Goal: Communication & Community: Answer question/provide support

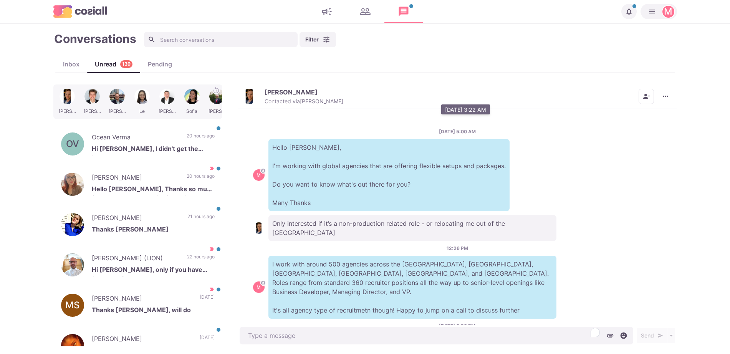
scroll to position [277, 0]
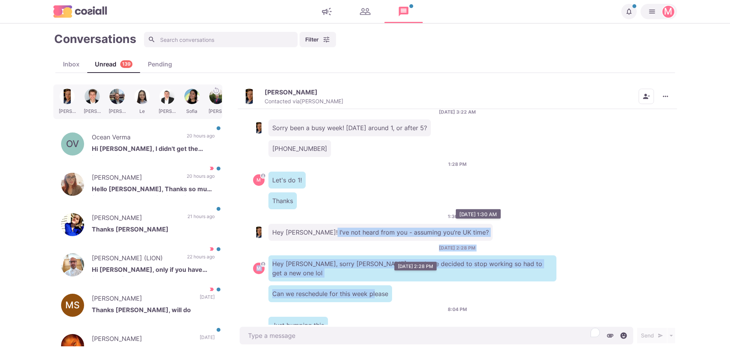
drag, startPoint x: 362, startPoint y: 258, endPoint x: 324, endPoint y: 217, distance: 56.2
click at [324, 217] on div "[DATE] 5:00 AM M Hello [PERSON_NAME], I'm working with global agencies that are…" at bounding box center [457, 217] width 439 height 216
click at [324, 224] on p "Hey [PERSON_NAME]! I’ve not heard from you - assuming you’re UK time?" at bounding box center [380, 232] width 224 height 17
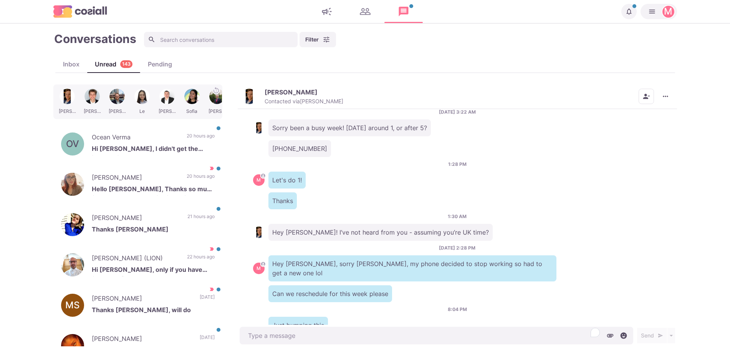
click at [253, 102] on img "button" at bounding box center [248, 96] width 15 height 15
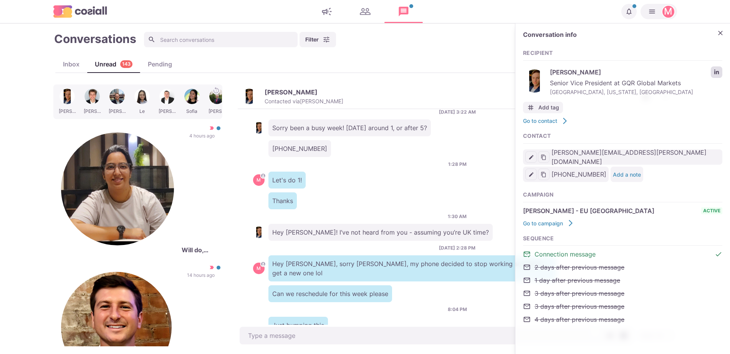
click at [714, 74] on icon "LinkedIn profile link" at bounding box center [716, 71] width 5 height 5
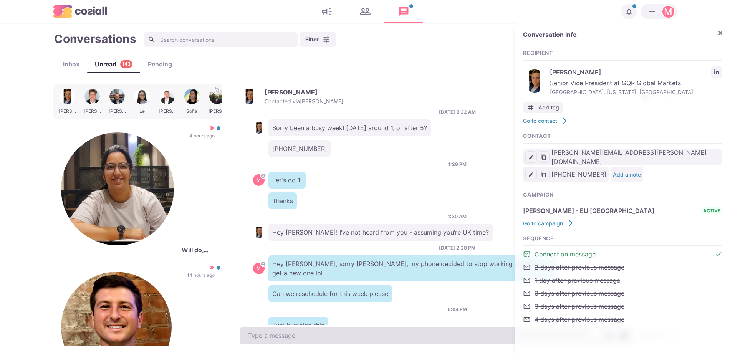
click at [288, 336] on textarea "To enrich screen reader interactions, please activate Accessibility in Grammarl…" at bounding box center [436, 336] width 393 height 18
type textarea "x"
type textarea "H"
type textarea "x"
type textarea "He"
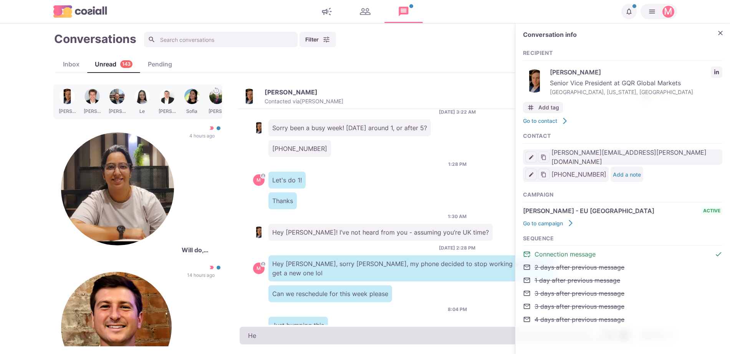
type textarea "x"
type textarea "Hel"
type textarea "x"
type textarea "Hell"
type textarea "x"
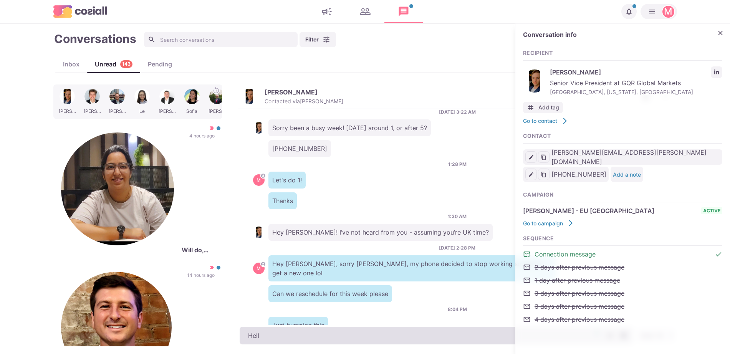
type textarea "Hel"
type textarea "x"
type textarea "He"
type textarea "x"
type textarea "Hey"
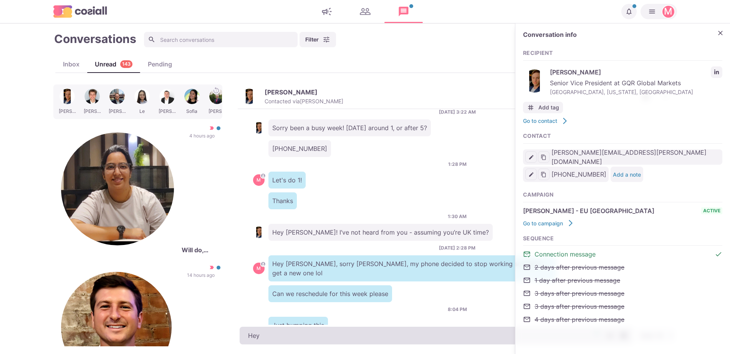
type textarea "x"
type textarea "Heye"
type textarea "x"
type textarea "Hey"
type textarea "x"
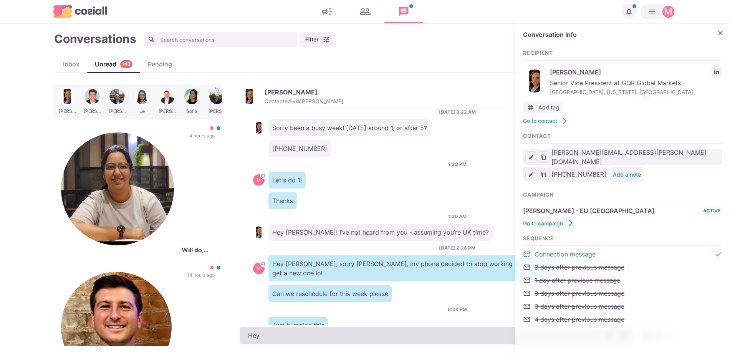
type textarea "Heyy"
type textarea "x"
type textarea "Heyyy"
type textarea "x"
type textarea "Heyy"
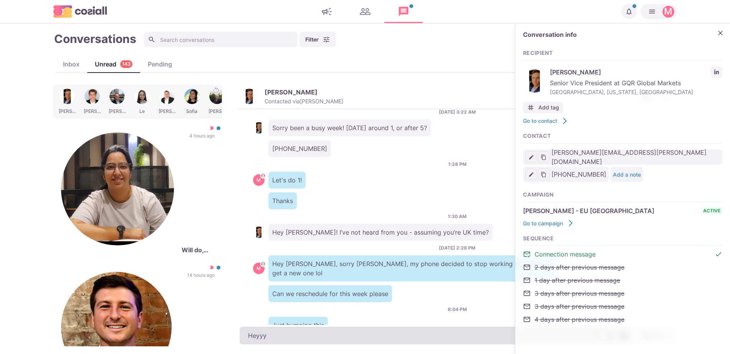
type textarea "x"
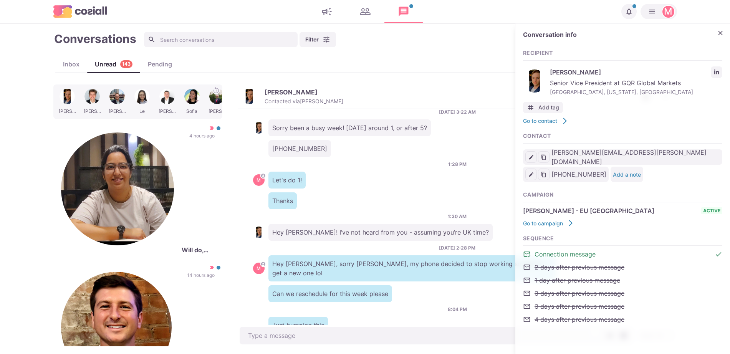
scroll to position [308, 0]
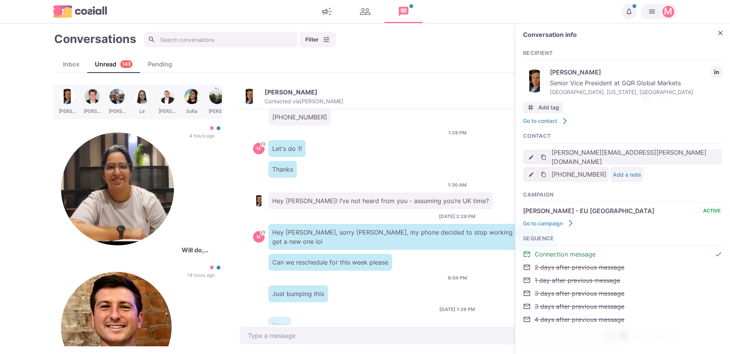
drag, startPoint x: 166, startPoint y: 312, endPoint x: 298, endPoint y: 4, distance: 334.7
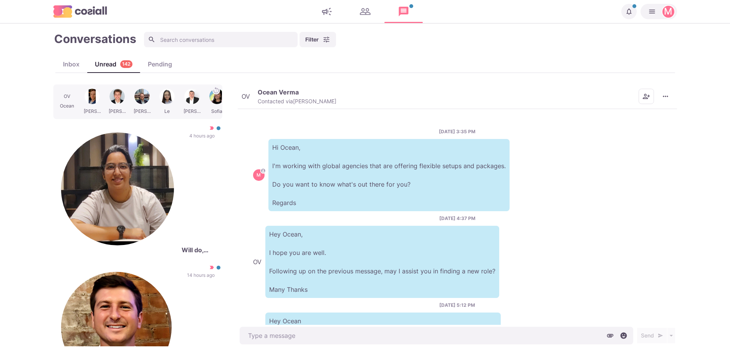
scroll to position [99, 0]
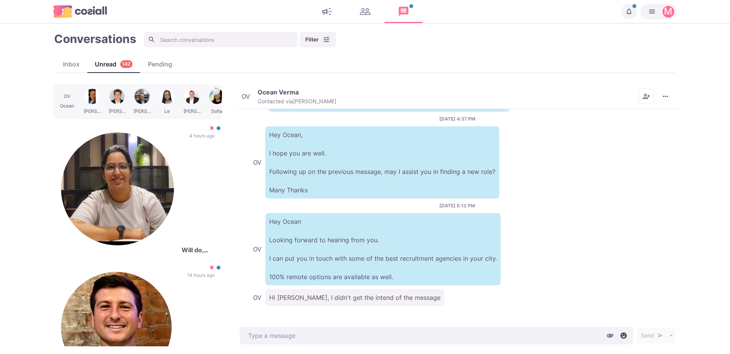
click at [250, 94] on div "OV" at bounding box center [245, 96] width 8 height 6
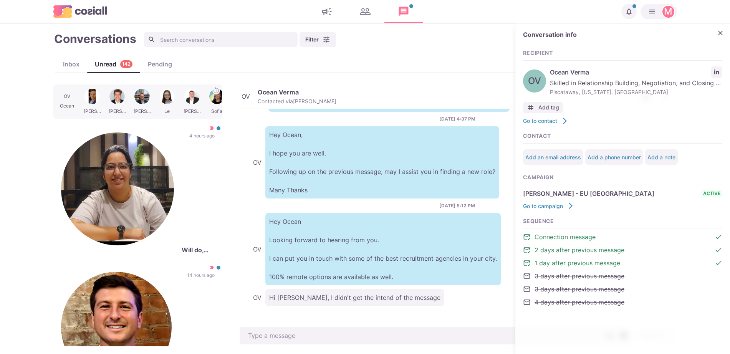
click at [722, 40] on div "Conversation info" at bounding box center [622, 36] width 199 height 11
click at [722, 31] on icon "Close" at bounding box center [720, 33] width 8 height 8
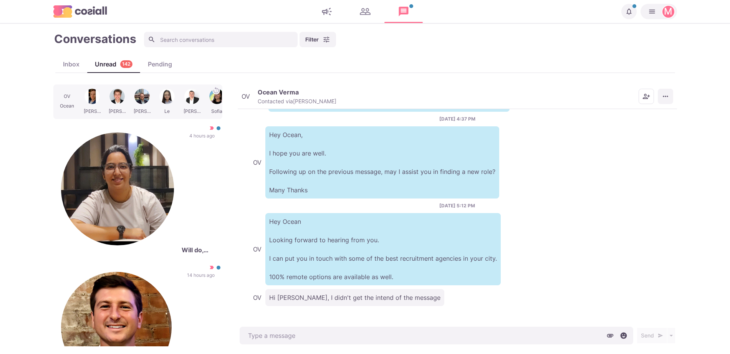
click at [667, 101] on button "More menu" at bounding box center [665, 96] width 15 height 15
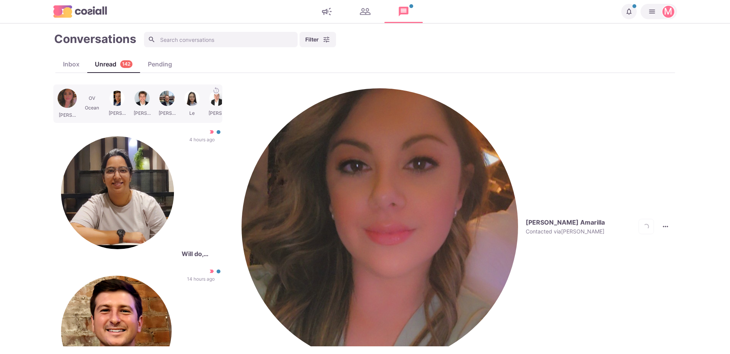
scroll to position [138, 0]
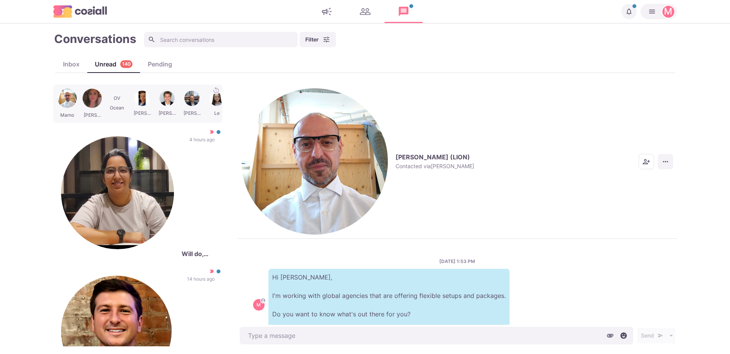
click at [668, 158] on icon "More menu" at bounding box center [665, 162] width 8 height 8
click at [638, 129] on button "Mark as Not Important" at bounding box center [635, 127] width 74 height 12
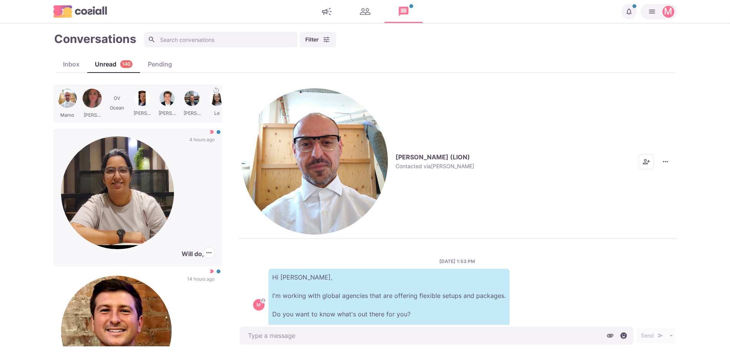
click at [182, 249] on p "Will do, thanks" at bounding box center [198, 253] width 33 height 9
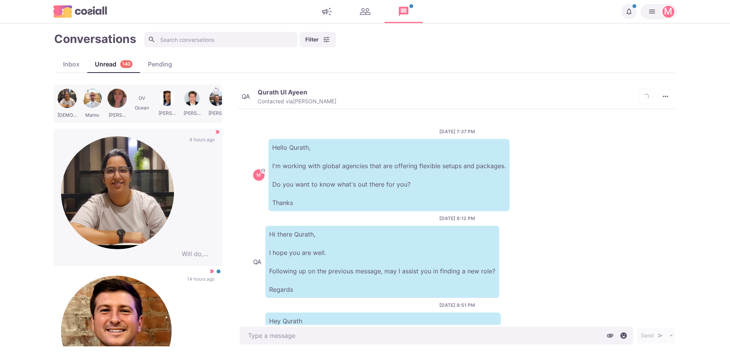
scroll to position [334, 0]
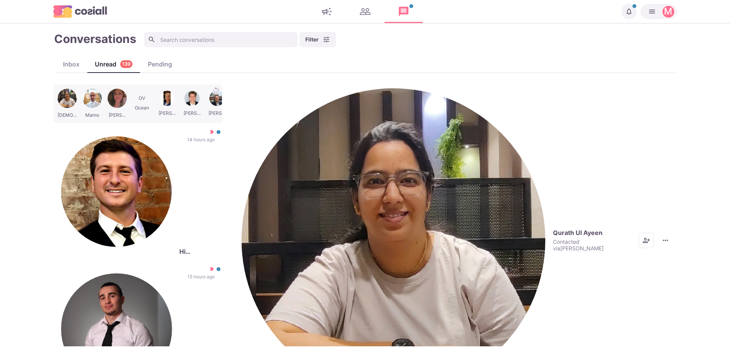
click at [251, 93] on img "button" at bounding box center [393, 240] width 304 height 304
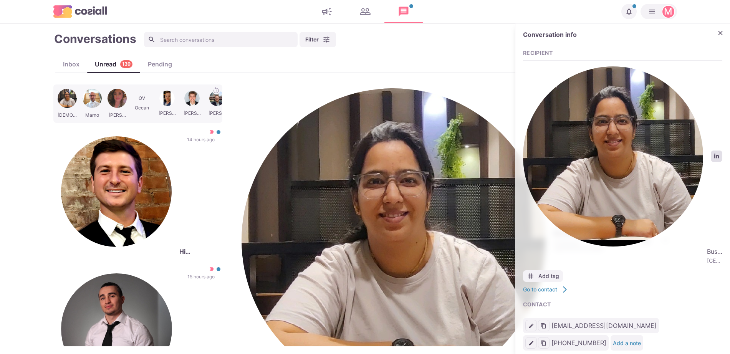
click at [712, 150] on link "LinkedIn profile link" at bounding box center [717, 156] width 12 height 12
click at [716, 30] on button "Close" at bounding box center [720, 33] width 12 height 12
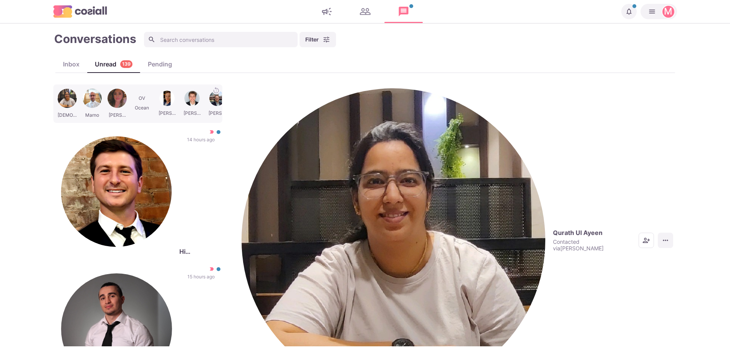
click at [667, 233] on button "More menu" at bounding box center [665, 240] width 15 height 15
click at [650, 124] on button "Mark as Not Important" at bounding box center [635, 127] width 74 height 12
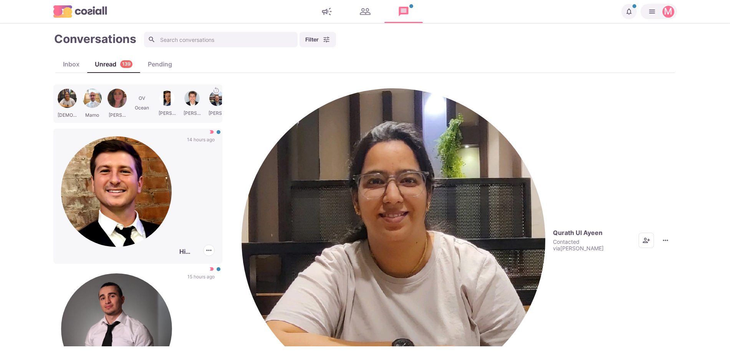
click at [179, 136] on p "[PERSON_NAME]" at bounding box center [179, 191] width 0 height 111
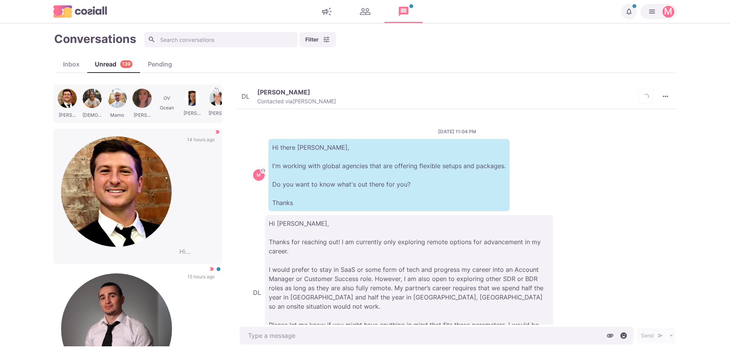
scroll to position [55, 0]
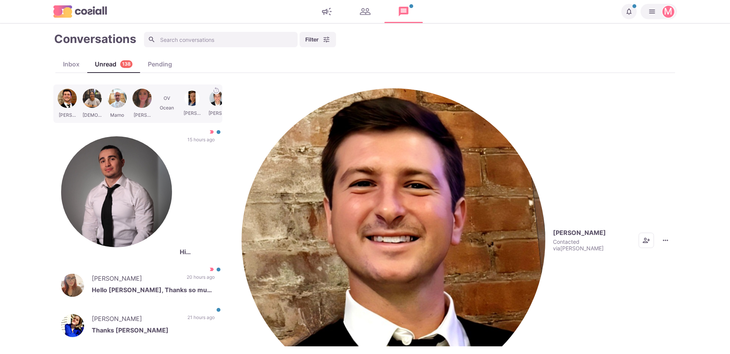
click at [553, 238] on p "Contacted via [PERSON_NAME]" at bounding box center [592, 244] width 78 height 13
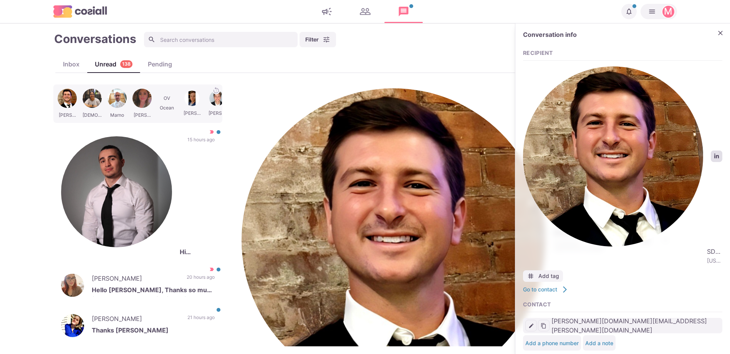
click at [716, 150] on link "LinkedIn profile link" at bounding box center [717, 156] width 12 height 12
click at [717, 30] on icon "Close" at bounding box center [720, 33] width 8 height 8
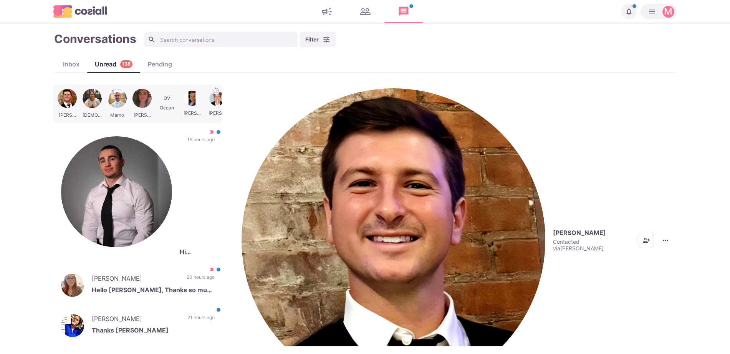
click at [661, 233] on button "More menu" at bounding box center [665, 240] width 15 height 15
click at [645, 126] on button "Mark as Not Important" at bounding box center [635, 127] width 74 height 12
click at [127, 314] on p "[PERSON_NAME]" at bounding box center [136, 320] width 88 height 12
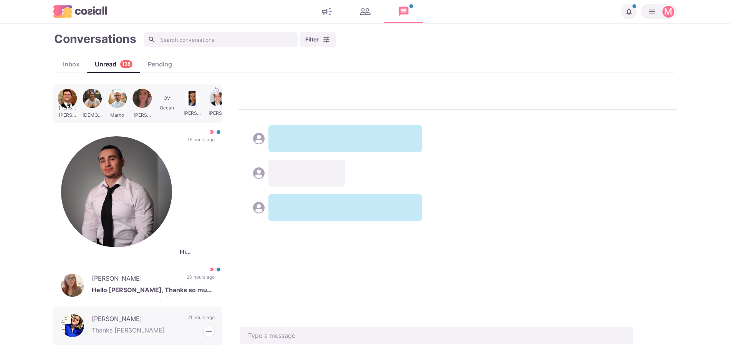
click at [164, 354] on p "[PERSON_NAME]" at bounding box center [142, 360] width 100 height 12
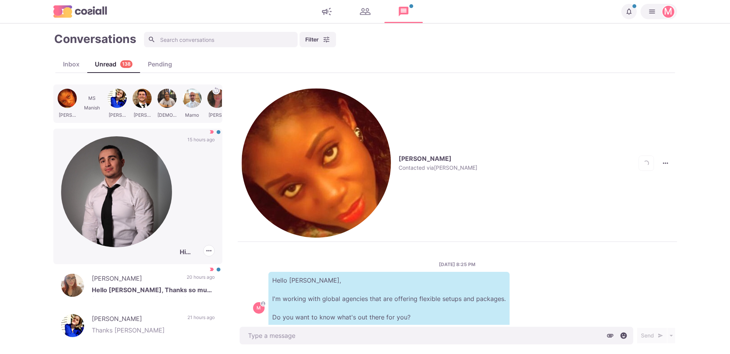
scroll to position [184, 0]
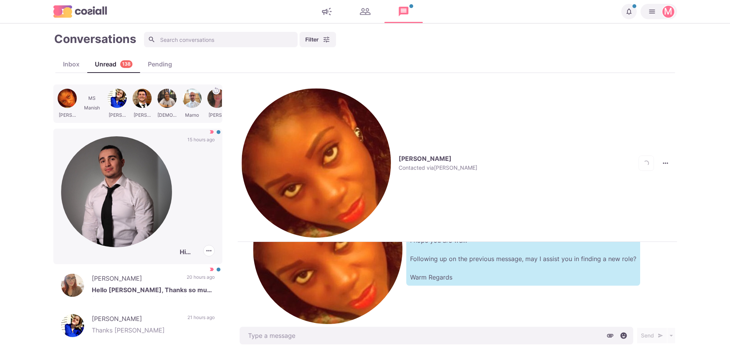
click at [180, 247] on p "Hi [PERSON_NAME] - Thank you for reaching out, Yes, I would like to know what o…" at bounding box center [197, 251] width 35 height 9
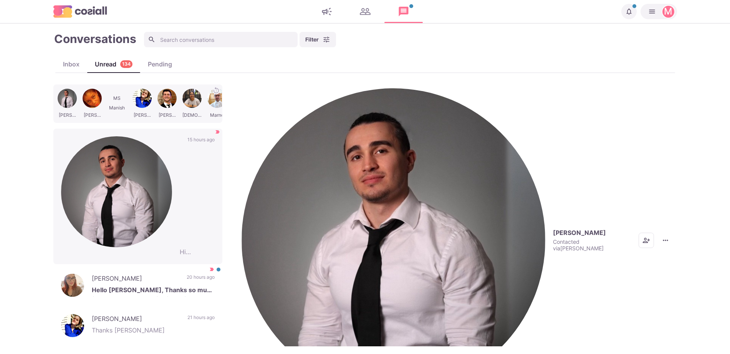
click at [249, 88] on button "[PERSON_NAME] Contacted via [PERSON_NAME]" at bounding box center [435, 240] width 389 height 304
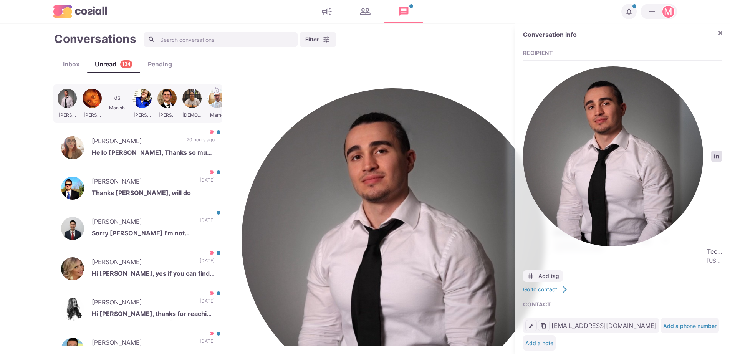
click at [713, 150] on link "LinkedIn profile link" at bounding box center [717, 156] width 12 height 12
click at [721, 33] on icon "Close" at bounding box center [720, 33] width 8 height 8
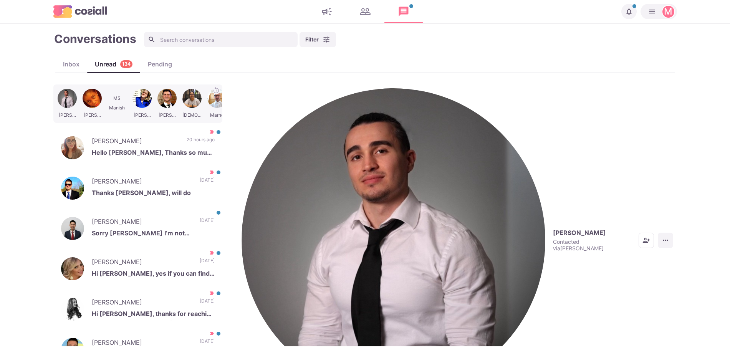
click at [663, 236] on icon "More menu" at bounding box center [665, 240] width 8 height 8
click at [647, 124] on button "Mark as Not Important" at bounding box center [638, 125] width 67 height 11
click at [157, 209] on div "[PERSON_NAME] Sorry [PERSON_NAME] I’m not interested thanks for asking [DATE] […" at bounding box center [137, 228] width 169 height 38
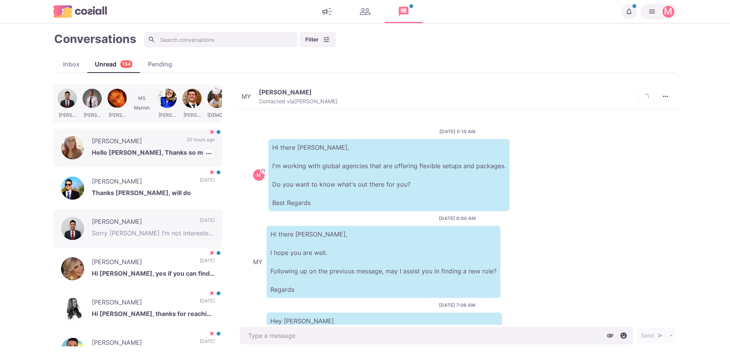
scroll to position [99, 0]
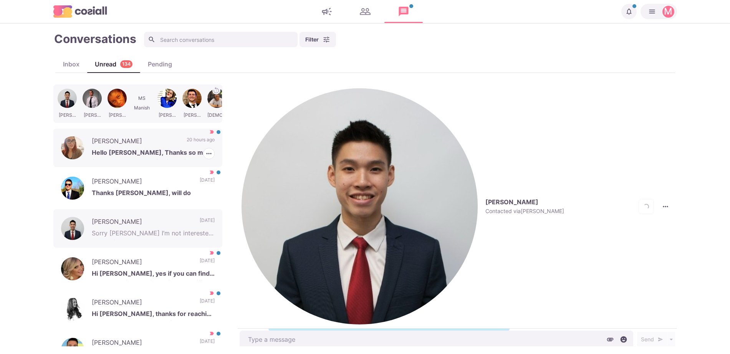
click at [148, 152] on p "Hello [PERSON_NAME], Thanks so much for the message and for following up. I do …" at bounding box center [153, 154] width 123 height 12
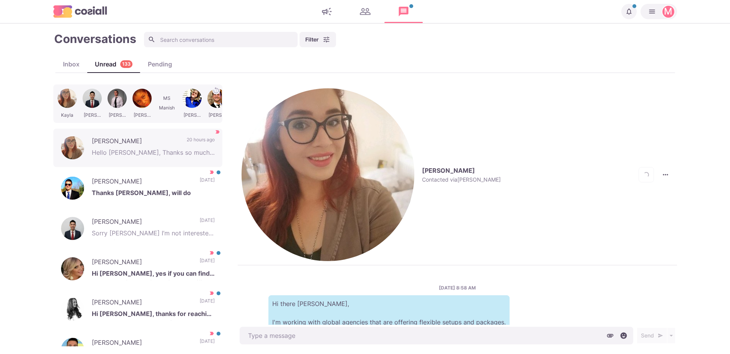
scroll to position [125, 0]
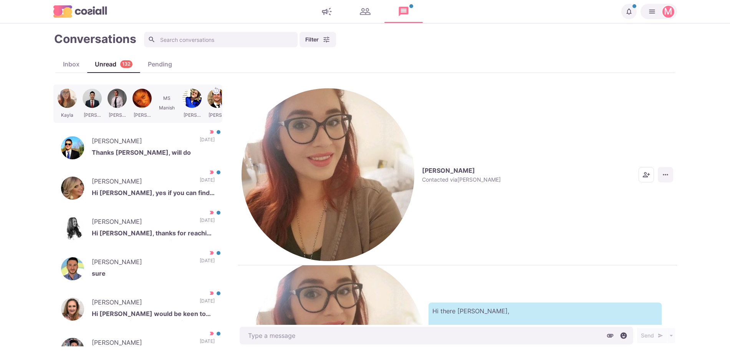
click at [660, 167] on button "More menu" at bounding box center [665, 174] width 15 height 15
click at [645, 127] on button "Mark as Not Important" at bounding box center [635, 127] width 74 height 12
click at [180, 148] on p "Thanks [PERSON_NAME], will do" at bounding box center [153, 154] width 123 height 12
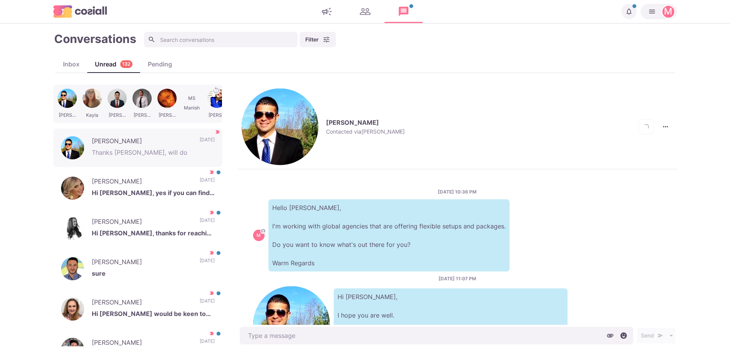
scroll to position [323, 0]
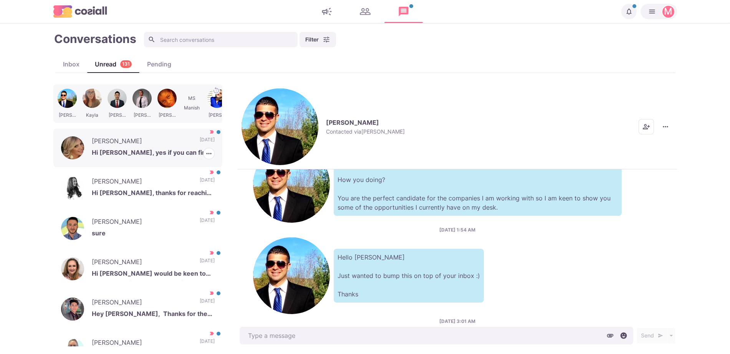
click at [139, 155] on p "Hi [PERSON_NAME], yes if you can find me something that is not in the staffing …" at bounding box center [153, 154] width 123 height 12
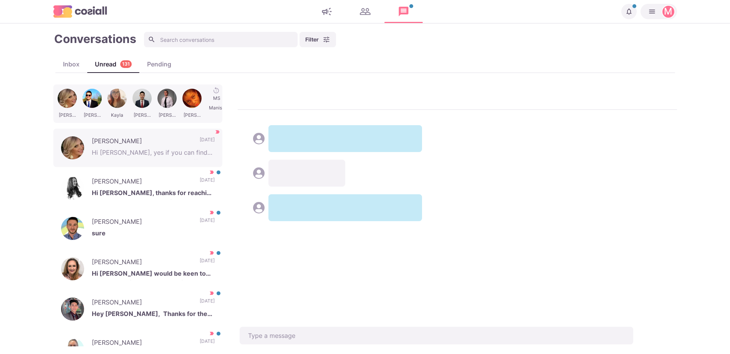
click at [247, 93] on div "[PERSON_NAME] [PERSON_NAME] [PERSON_NAME] [PERSON_NAME] [PERSON_NAME] Hi [PERSO…" at bounding box center [364, 215] width 623 height 262
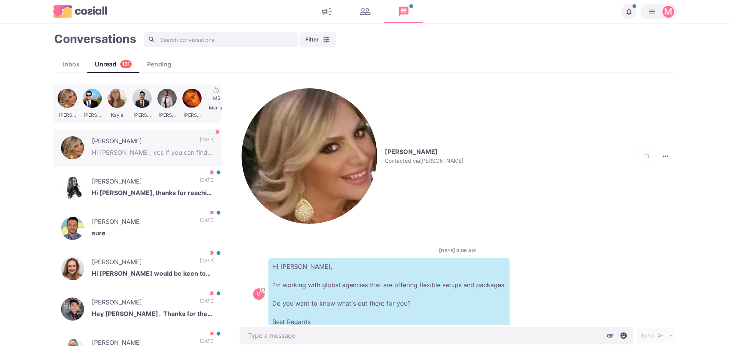
scroll to position [33, 0]
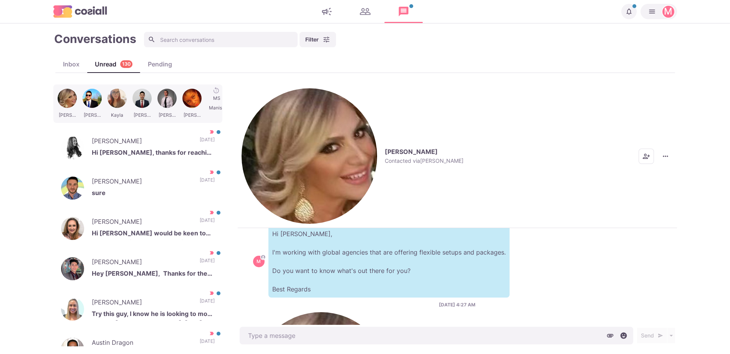
click at [247, 93] on img "button" at bounding box center [309, 156] width 136 height 136
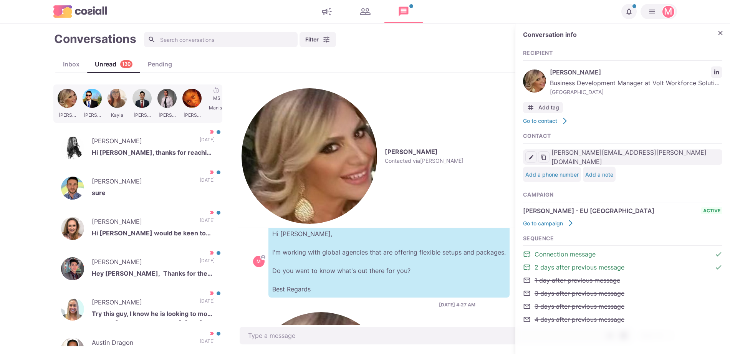
click at [719, 46] on div "Recipient [PERSON_NAME] Business Development Manager at Volt Workforce Solution…" at bounding box center [622, 186] width 199 height 289
click at [720, 34] on icon "Close" at bounding box center [720, 33] width 8 height 8
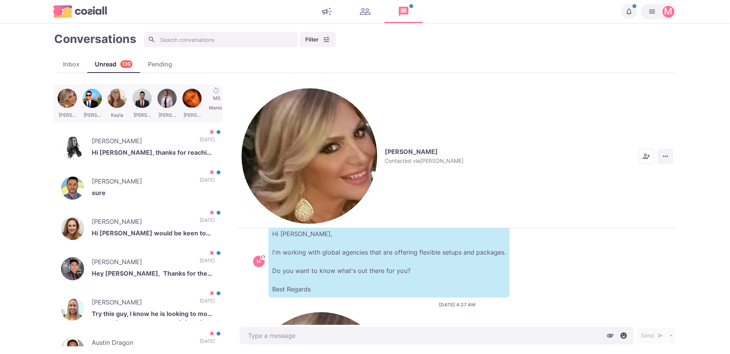
click at [662, 149] on button "More menu" at bounding box center [665, 156] width 15 height 15
click at [654, 129] on button "Mark as Not Important" at bounding box center [635, 127] width 74 height 12
click at [181, 149] on p "Hi [PERSON_NAME], thanks for reaching out. I started a new role a few months ba…" at bounding box center [153, 154] width 123 height 12
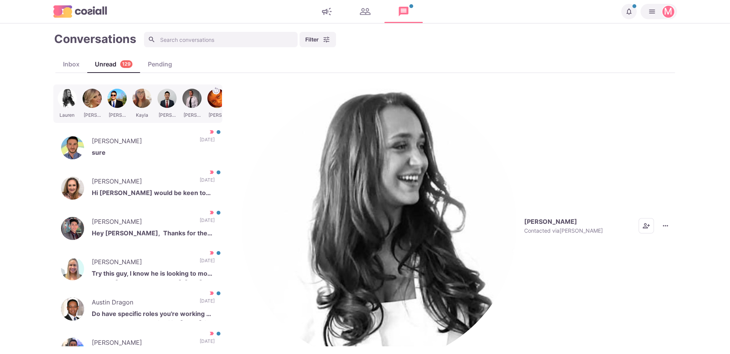
scroll to position [229, 0]
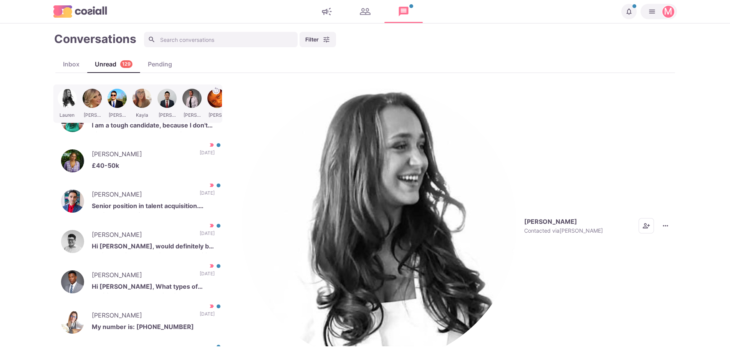
click at [259, 86] on div "[PERSON_NAME] Contacted via [PERSON_NAME] Mark as Unread Mark as Not Important …" at bounding box center [457, 225] width 439 height 283
click at [259, 94] on button "[PERSON_NAME] Contacted via [PERSON_NAME]" at bounding box center [421, 225] width 361 height 275
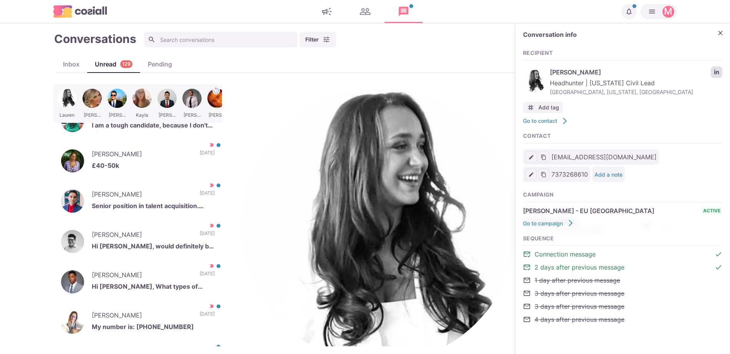
click at [718, 67] on link "LinkedIn profile link" at bounding box center [717, 72] width 12 height 12
click at [147, 201] on p "Senior position in talent acquisition. Preferably hybrid or remote environment" at bounding box center [153, 207] width 123 height 12
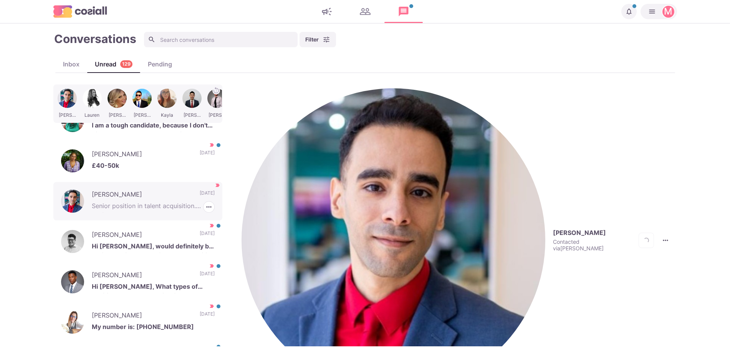
scroll to position [489, 0]
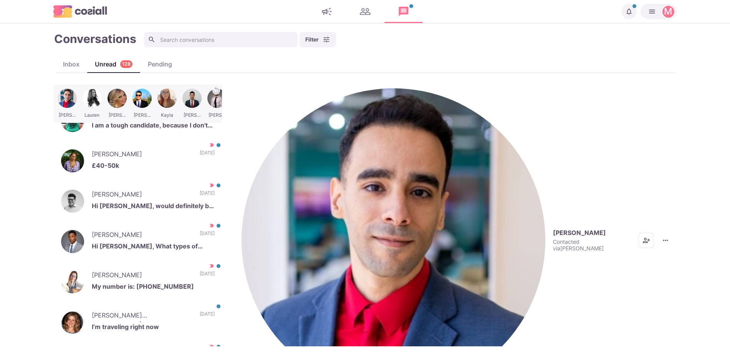
click at [253, 97] on img "button" at bounding box center [393, 240] width 304 height 304
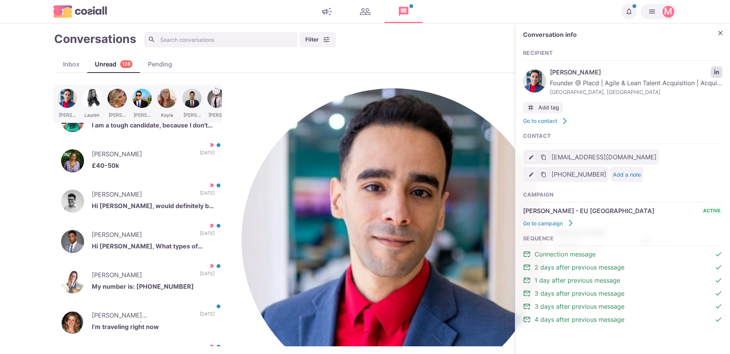
click at [718, 73] on icon "LinkedIn profile link" at bounding box center [716, 71] width 5 height 5
type textarea "x"
type textarea "S"
type textarea "x"
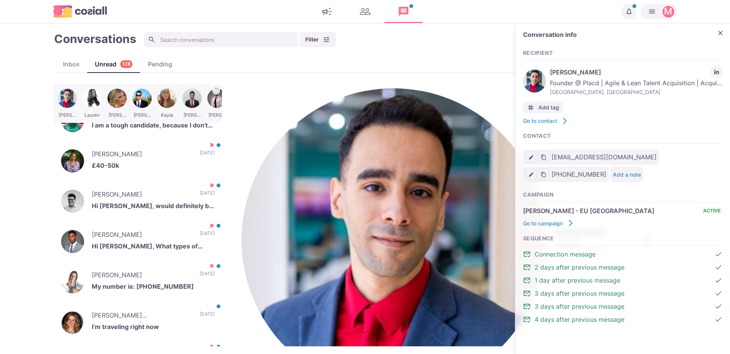
type textarea "Sa"
type textarea "x"
type textarea "Sad"
type textarea "x"
type textarea "Sadl"
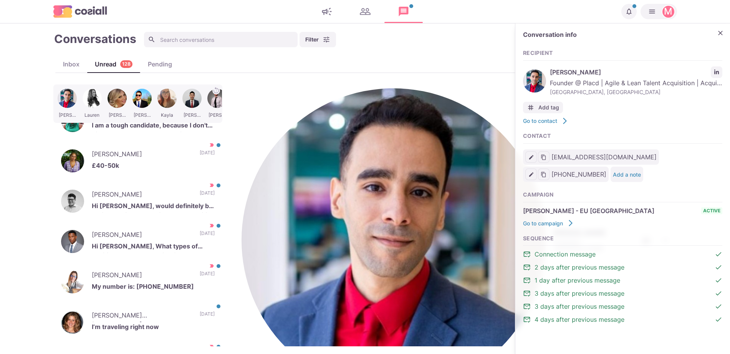
type textarea "x"
type textarea "Sadly"
type textarea "x"
type textarea "S"
type textarea "x"
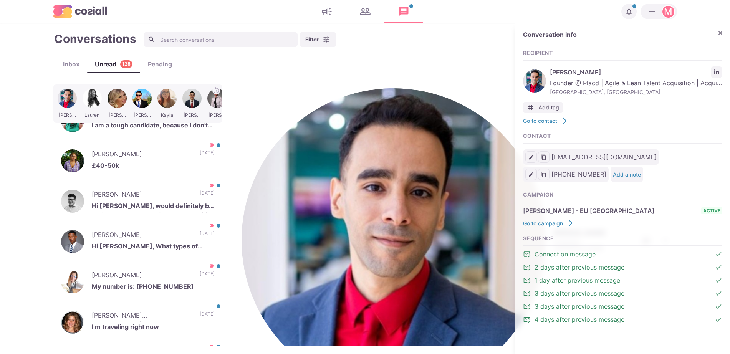
type textarea "At"
type textarea "x"
type textarea "At t"
type textarea "x"
type textarea "At thi"
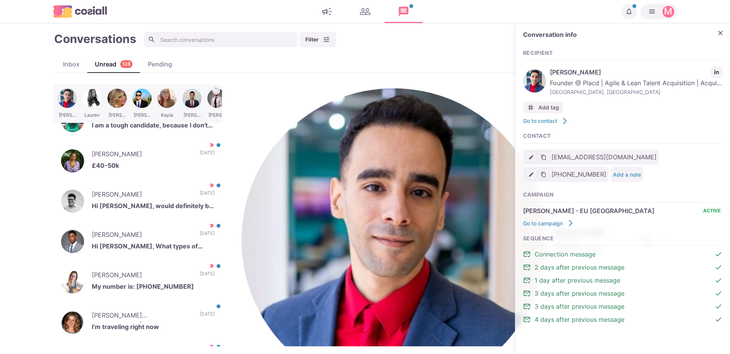
type textarea "x"
type textarea "At this"
type textarea "x"
type textarea "At this"
type textarea "x"
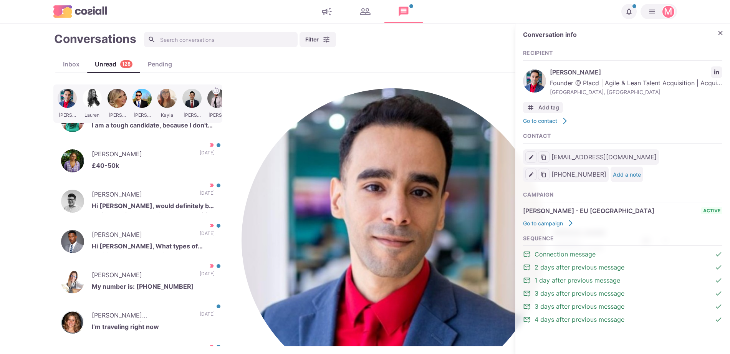
type textarea "At this t"
type textarea "x"
type textarea "At this ti"
type textarea "x"
type textarea "At this time"
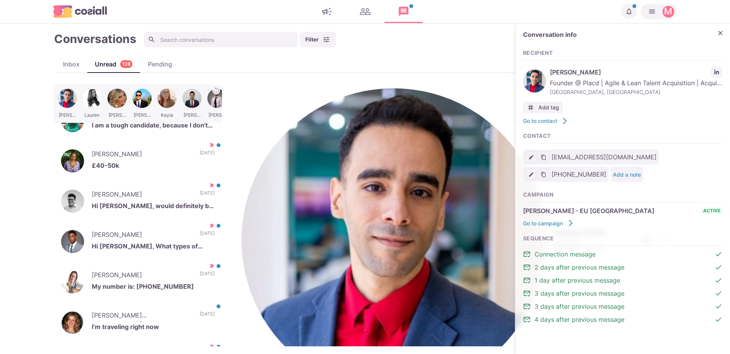
type textarea "x"
type textarea "At this time"
type textarea "x"
type textarea "At this time I"
type textarea "x"
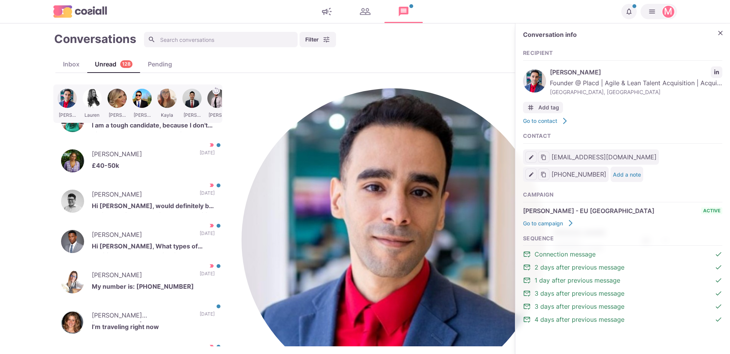
type textarea "At this time I on"
type textarea "x"
type textarea "At this time I onl"
type textarea "x"
type textarea "At this time I only"
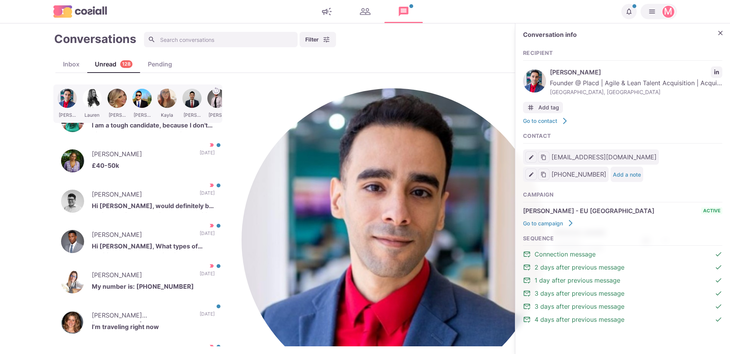
type textarea "x"
type textarea "At this time I only ha"
type textarea "x"
type textarea "At this time I only have"
type textarea "x"
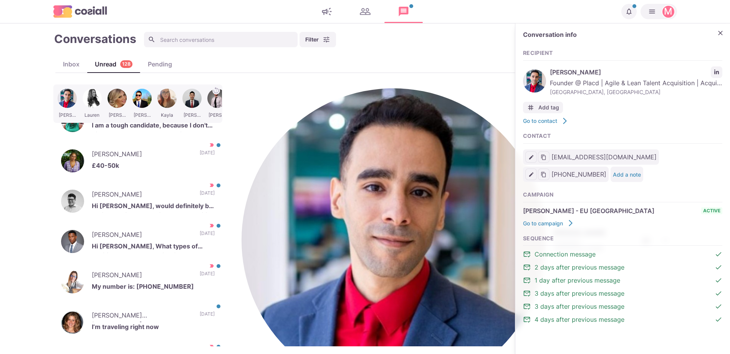
type textarea "At this time I only have op"
type textarea "x"
type textarea "At this time I only have opp"
type textarea "x"
type textarea "At this time I only have oppo"
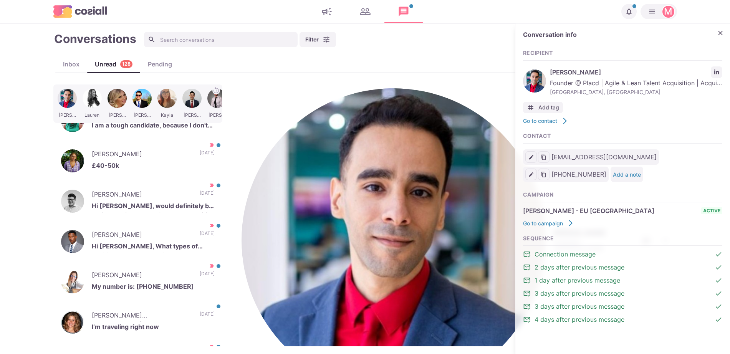
type textarea "x"
type textarea "At this time I only have oppor"
type textarea "x"
type textarea "At this time I only have opportu"
type textarea "x"
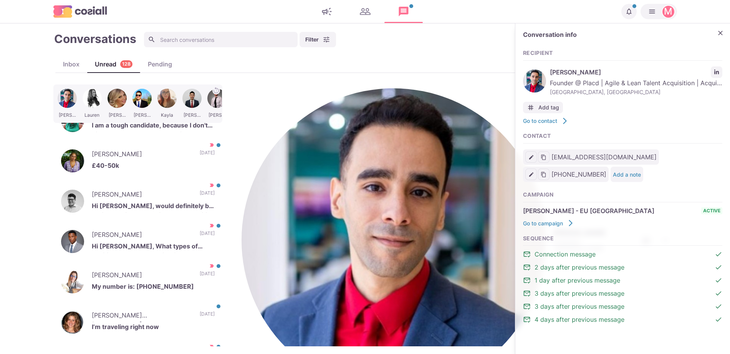
type textarea "At this time I only have opportuniti"
type textarea "x"
type textarea "At this time I only have opportunities"
type textarea "x"
type textarea "At this time I only have opportunities"
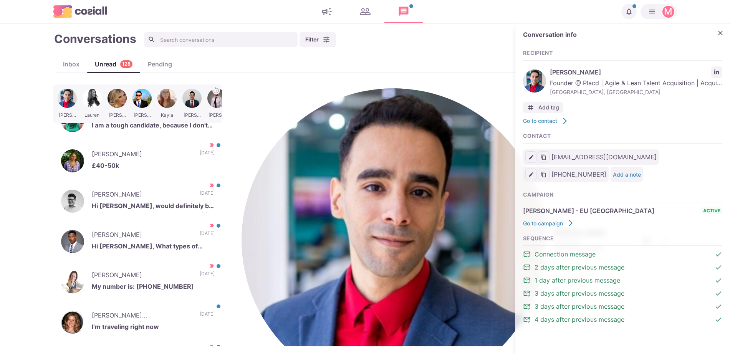
type textarea "x"
type textarea "At this time I only have opportunities wi"
type textarea "x"
type textarea "At this time I only have opportunities wit"
type textarea "x"
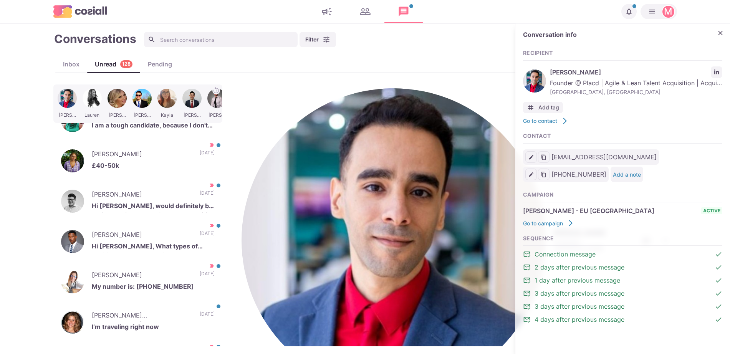
type textarea "At this time I only have opportunities with"
type textarea "x"
type textarea "At this time I only have opportunities withi"
type textarea "x"
type textarea "At this time I only have opportunities within a"
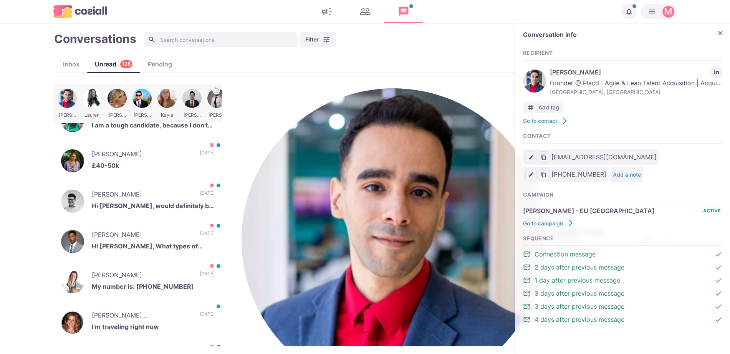
type textarea "x"
type textarea "At this time I only have opportunities within agenc"
type textarea "x"
type textarea "At this time I only have opportunities within agency"
type textarea "x"
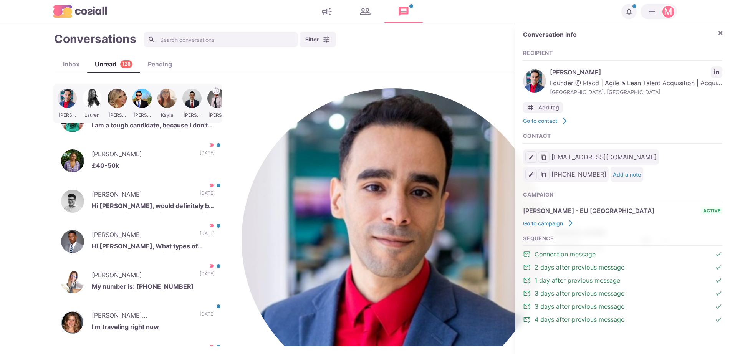
type textarea "At this time I only have opportunities within agency"
type textarea "x"
type textarea "At this time I only have opportunities within agency rec"
type textarea "x"
type textarea "At this time I only have opportunities within agency recr"
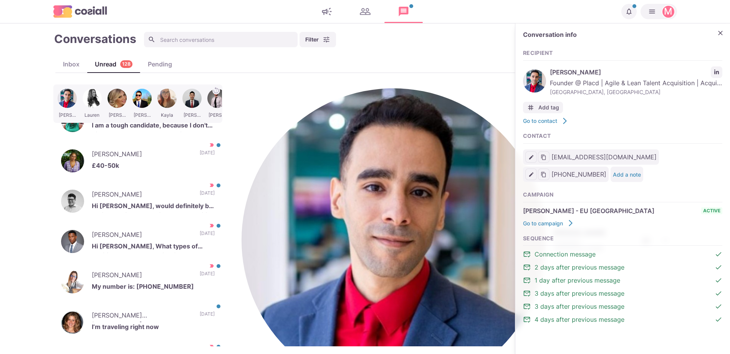
type textarea "x"
type textarea "At this time I only have opportunities within agency recruitmen"
type textarea "x"
type textarea "At this time I only have opportunities within agency recruitment"
type textarea "x"
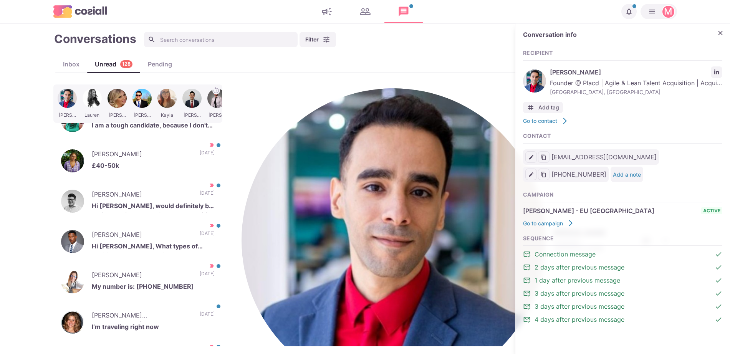
scroll to position [520, 0]
click at [170, 316] on p "[PERSON_NAME] [PERSON_NAME]" at bounding box center [142, 317] width 100 height 12
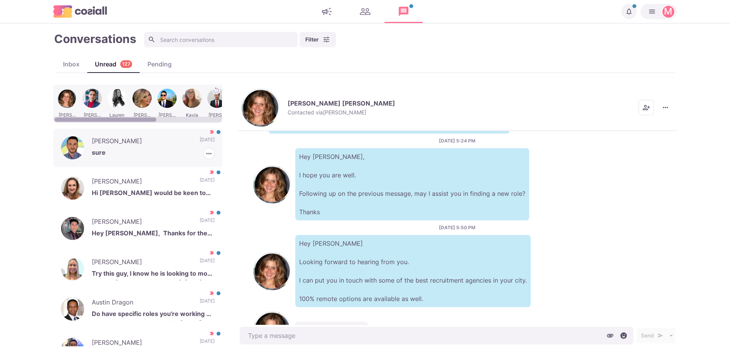
click at [172, 149] on p "sure" at bounding box center [153, 154] width 123 height 12
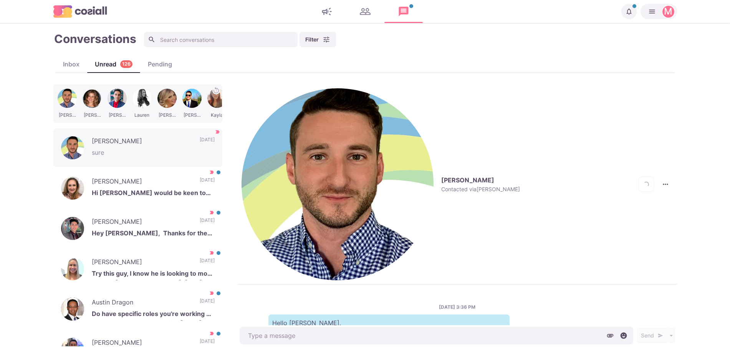
click at [296, 88] on div "[PERSON_NAME] Contacted via [PERSON_NAME] Loading... [PERSON_NAME] as Unread Ma…" at bounding box center [457, 184] width 439 height 200
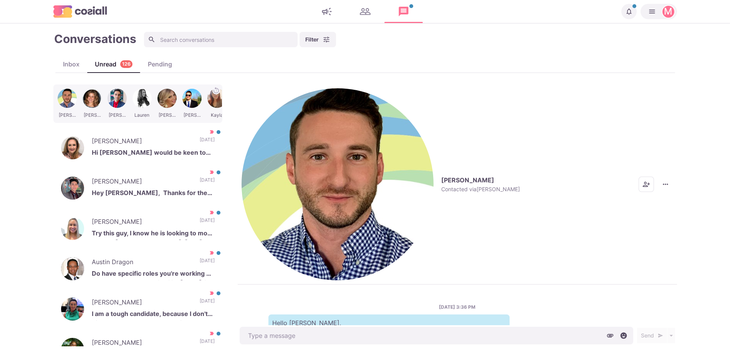
click at [441, 186] on p "Contacted via [PERSON_NAME]" at bounding box center [480, 189] width 79 height 7
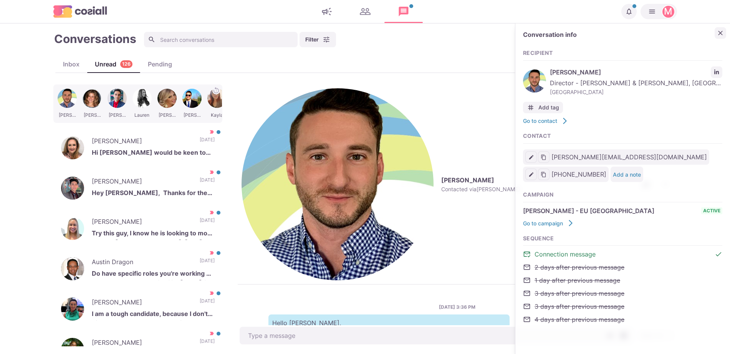
click at [718, 38] on button "Close" at bounding box center [720, 33] width 12 height 12
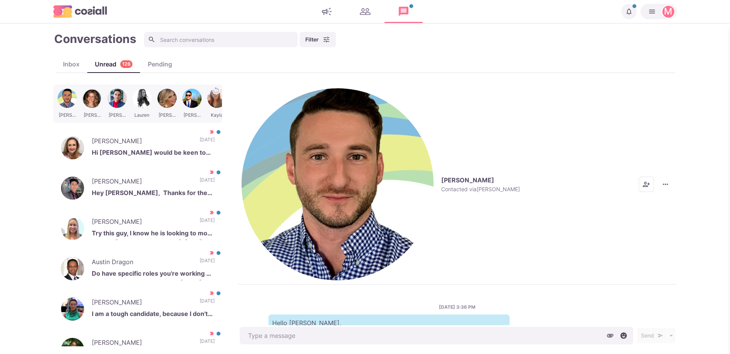
type textarea "x"
click at [664, 177] on button "More menu" at bounding box center [665, 184] width 15 height 15
click at [649, 131] on button "Mark as Not Important" at bounding box center [635, 127] width 74 height 12
type textarea "x"
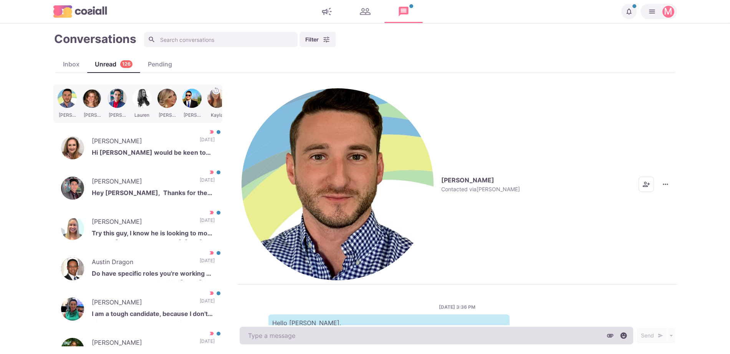
click at [268, 336] on textarea at bounding box center [436, 336] width 393 height 18
paste textarea "I work with around 500 agencies across the [GEOGRAPHIC_DATA], [GEOGRAPHIC_DATA]…"
type textarea "I work with around 500 agencies across the [GEOGRAPHIC_DATA], [GEOGRAPHIC_DATA]…"
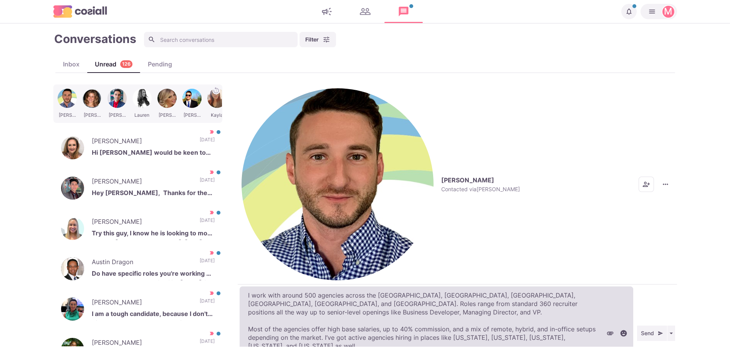
type textarea "x"
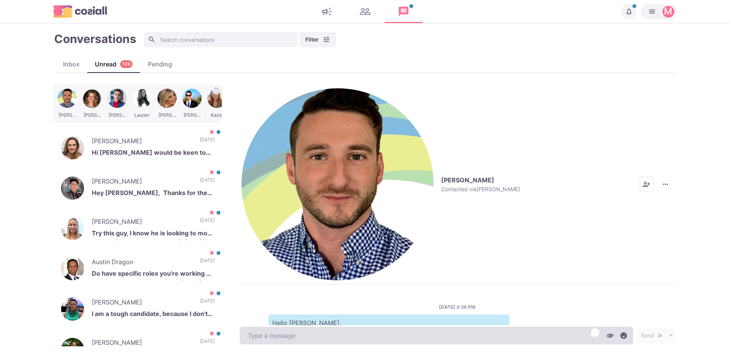
scroll to position [51, 0]
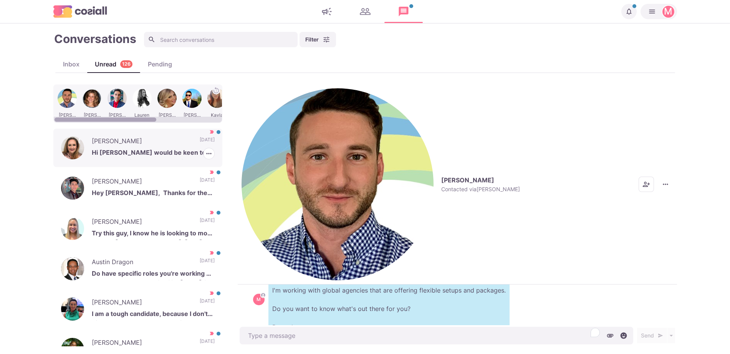
click at [153, 148] on p "Hi [PERSON_NAME] would be keen to have a call with you. Are you free [DATE]? [P…" at bounding box center [153, 154] width 123 height 12
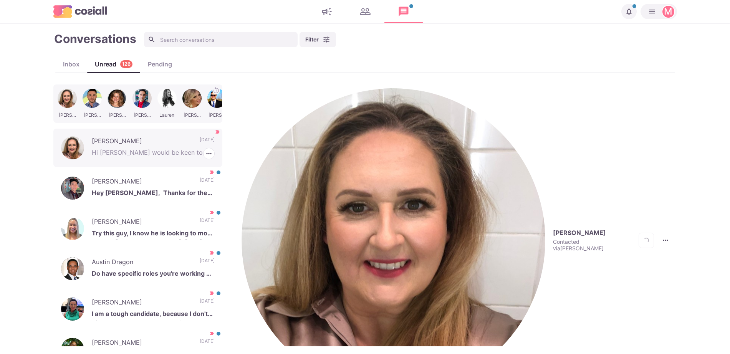
scroll to position [92, 0]
click at [240, 93] on div "[PERSON_NAME] Contacted via [PERSON_NAME] [PERSON_NAME] as Unread Mark as Not I…" at bounding box center [457, 240] width 439 height 312
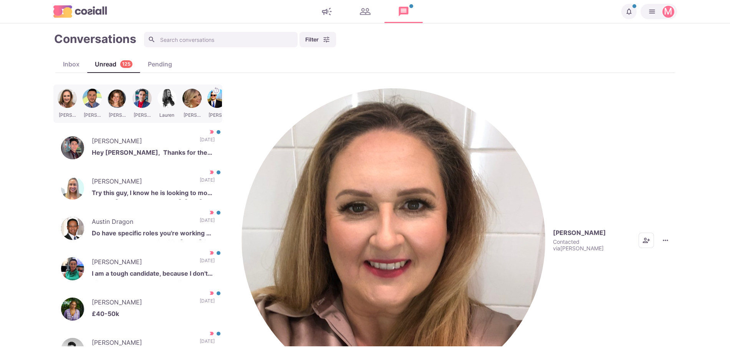
click at [244, 94] on img "button" at bounding box center [393, 240] width 304 height 304
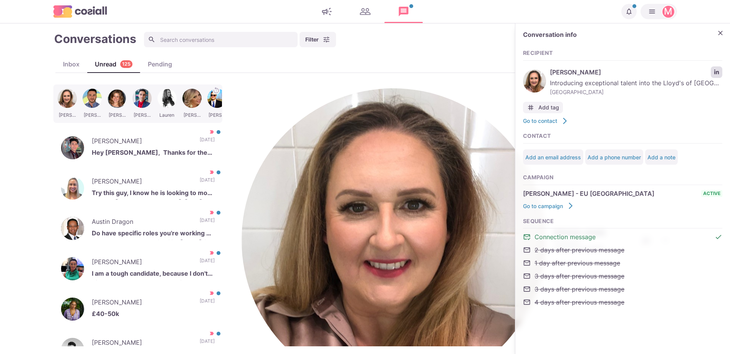
click at [713, 65] on div "[PERSON_NAME] Introducing exceptional talent into the Lloyd's of [GEOGRAPHIC_DA…" at bounding box center [622, 80] width 199 height 33
click at [714, 75] on link "LinkedIn profile link" at bounding box center [717, 72] width 12 height 12
type textarea "x"
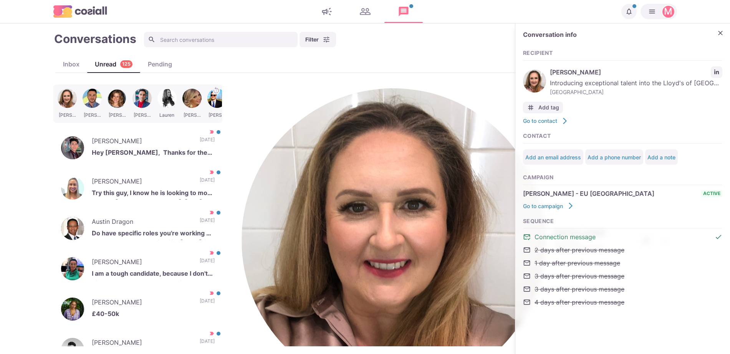
type textarea "H"
type textarea "x"
type textarea "He"
type textarea "x"
type textarea "Hey"
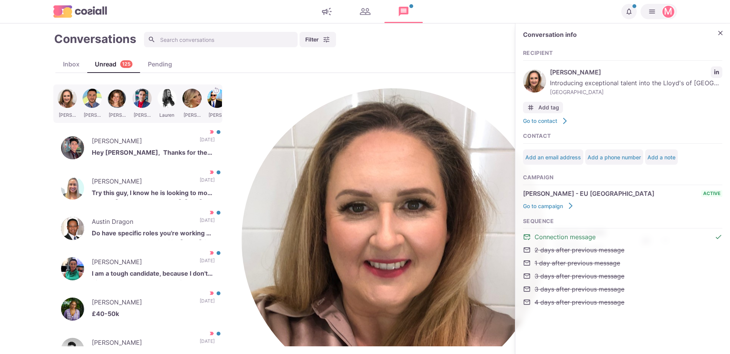
type textarea "x"
type textarea "Hey"
type textarea "x"
type textarea "Hey,"
type textarea "x"
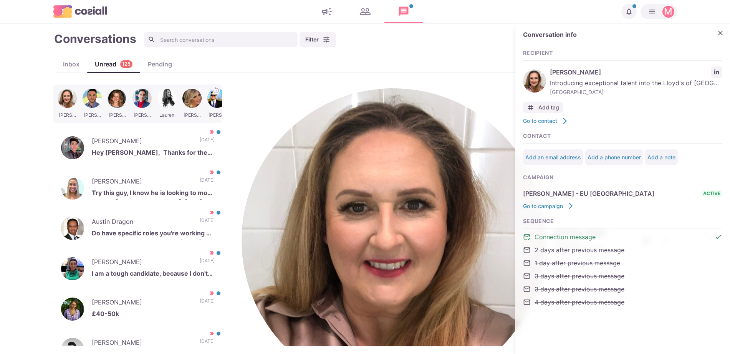
type textarea "Hey, s"
type textarea "x"
type textarea "Hey, sor"
type textarea "x"
type textarea "Hey, sorr"
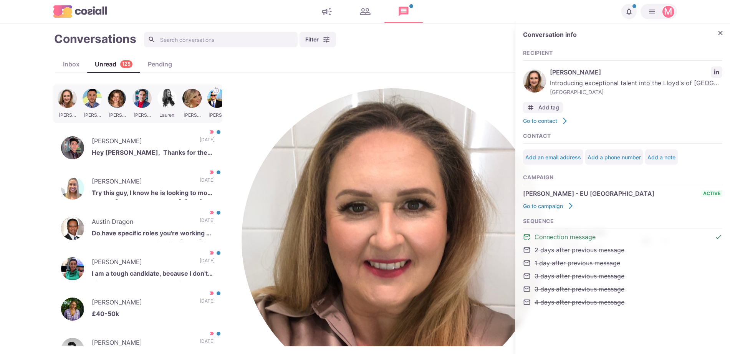
type textarea "x"
type textarea "Hey, sorry"
type textarea "x"
type textarea "Hey, sorry"
type textarea "x"
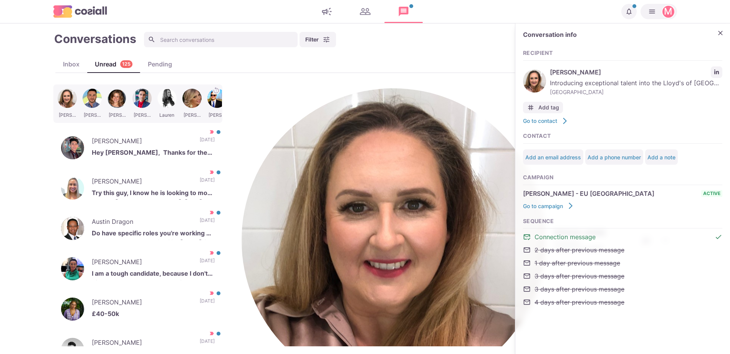
type textarea "Hey, sorry ha"
type textarea "x"
type textarea "Hey, sorry had"
type textarea "x"
type textarea "Hey, sorry had a"
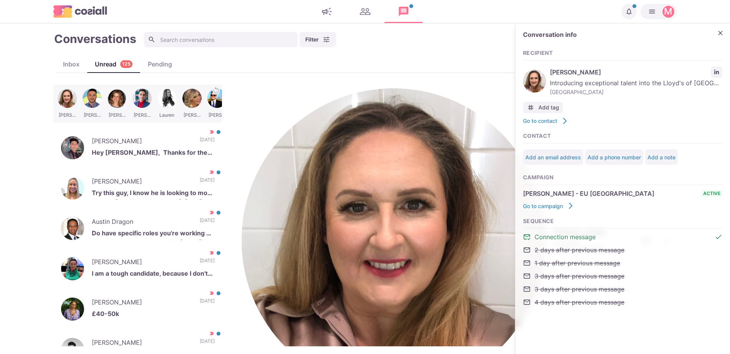
type textarea "x"
type textarea "Hey, sorry had a h"
type textarea "x"
type textarea "Hey, sorry had a hec"
type textarea "x"
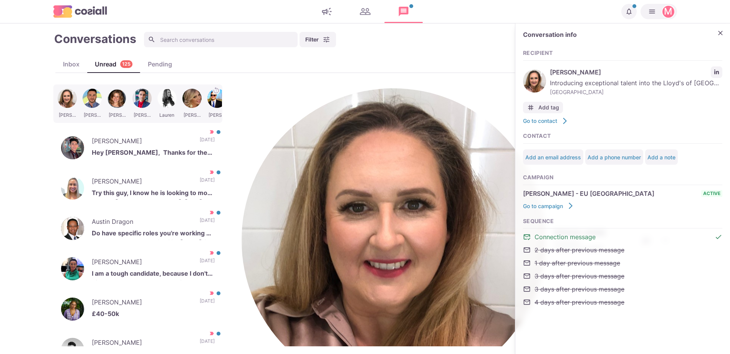
type textarea "Hey, sorry had a hecti"
type textarea "x"
type textarea "Hey, sorry had a hectic"
type textarea "x"
type textarea "Hey, sorry had a hectic day"
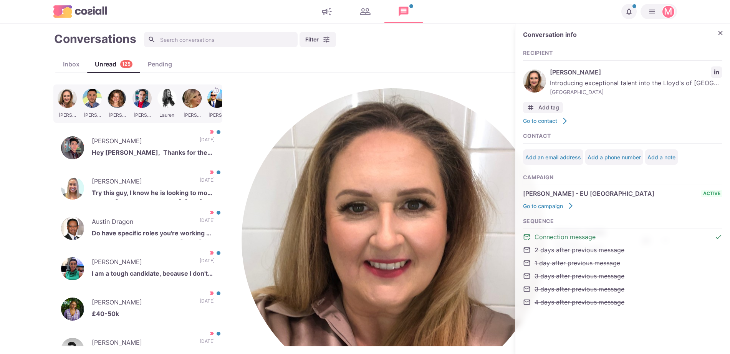
type textarea "x"
type textarea "Hey, sorry had a hectic day"
type textarea "x"
type textarea "Hey, sorry had a hectic day te"
type textarea "x"
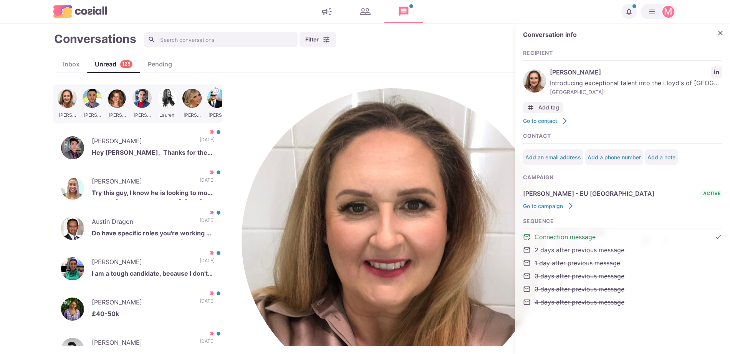
type textarea "Hey, sorry had a hectic day t"
type textarea "x"
type textarea "Hey, sorry had a hectic day"
type textarea "x"
type textarea "Hey, sorry had a hectic day"
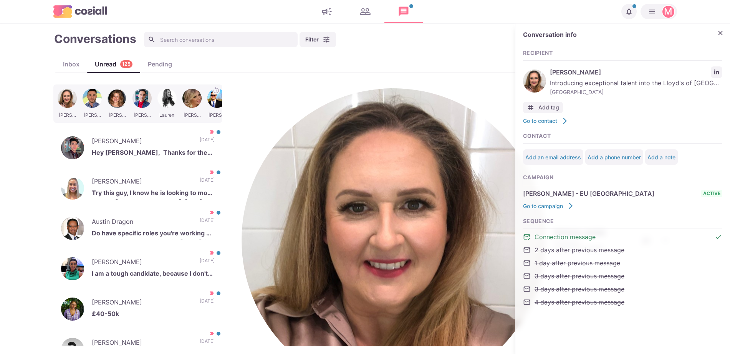
type textarea "x"
type textarea "Hey, sorry had a hectic day,"
type textarea "x"
type textarea "Hey, sorry had a hectic day, I"
type textarea "x"
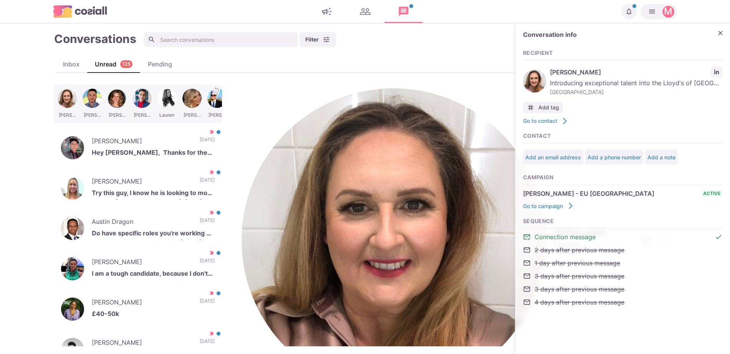
type textarea "Hey, sorry had a hectic day, I c"
type textarea "x"
type textarea "Hey, sorry had a hectic day, I ca"
type textarea "x"
type textarea "Hey, sorry had a hectic day, I can"
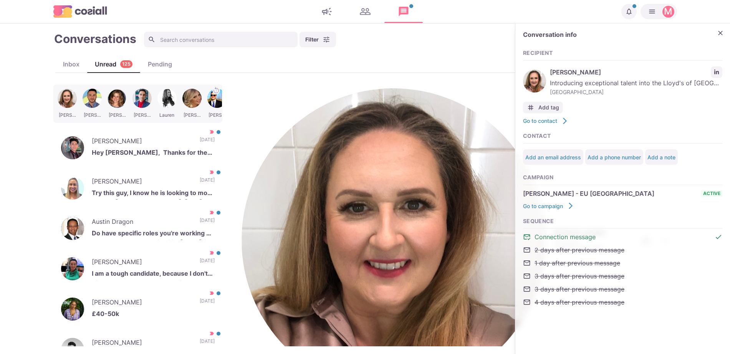
type textarea "x"
type textarea "Hey, sorry had a hectic day, I can b"
type textarea "x"
type textarea "Hey, sorry had a hectic d"
type textarea "x"
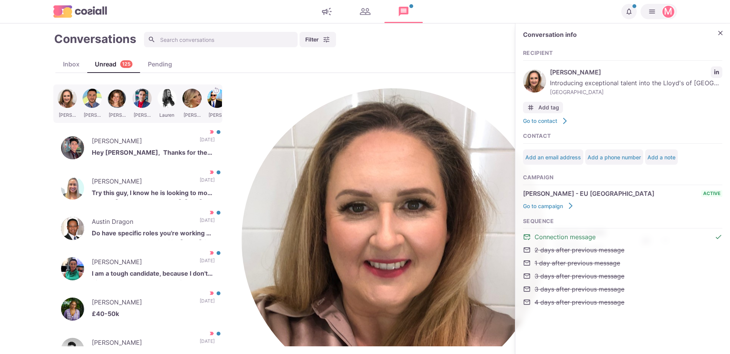
type textarea "Hey, sorry had a hectic"
type textarea "x"
type textarea "Hey, sorry ha"
type textarea "x"
type textarea "Hey, sor"
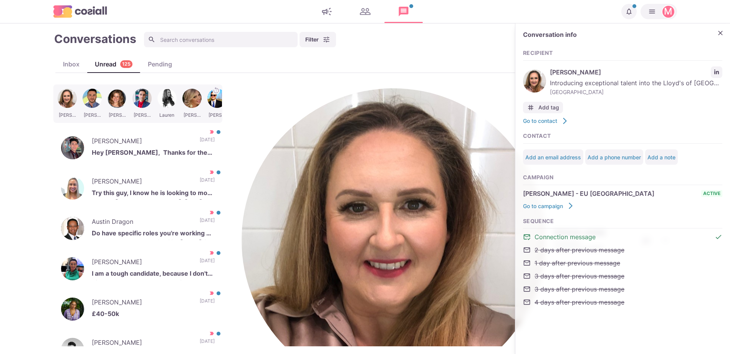
type textarea "x"
type textarea "Hey, so"
type textarea "x"
type textarea "Hey,"
type textarea "x"
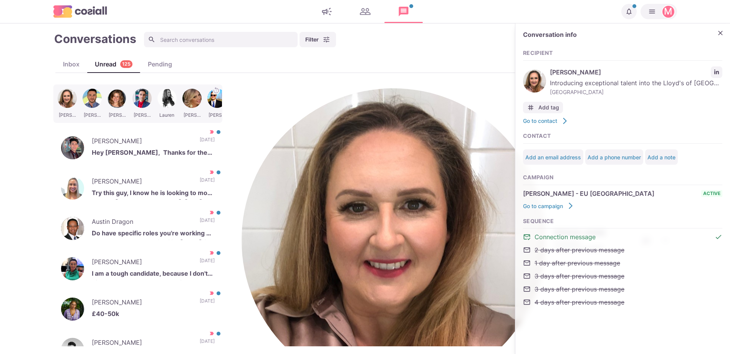
type textarea "Hey, I"
type textarea "x"
type textarea "Hey, I ca"
type textarea "x"
type textarea "Hey, I can"
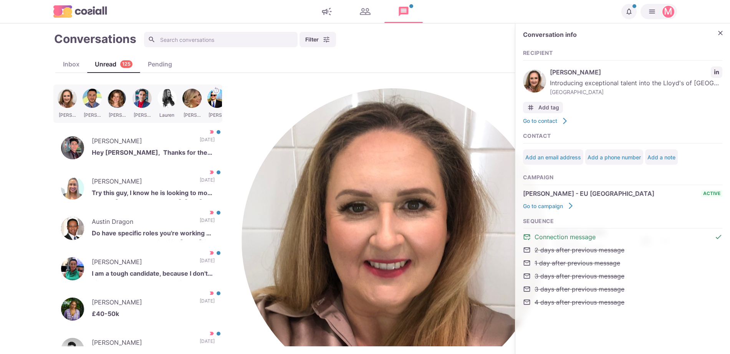
type textarea "x"
type textarea "Hey, I can b"
type textarea "x"
type textarea "Hey, I can be"
type textarea "x"
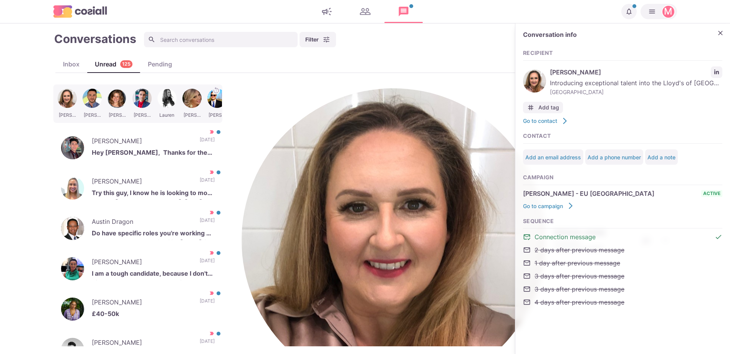
type textarea "Hey, I can be f"
type textarea "x"
drag, startPoint x: 277, startPoint y: 246, endPoint x: 471, endPoint y: 253, distance: 194.4
copy p "hat sort of position and company would you be interested in?"
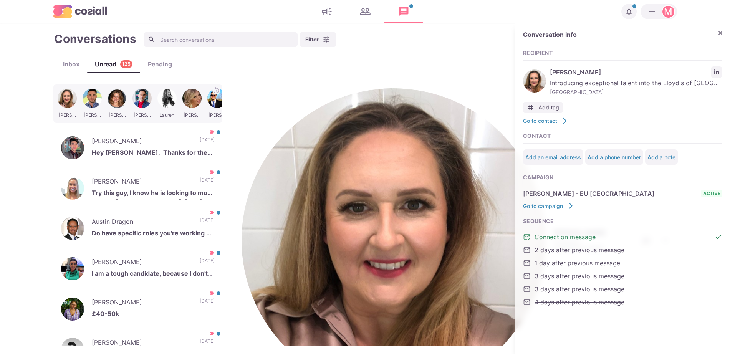
paste textarea "hat sort of position and company would you be interested in?"
click at [182, 155] on p "Hey [PERSON_NAME], Thanks for the outreach I am happy to stay connected current…" at bounding box center [153, 154] width 123 height 12
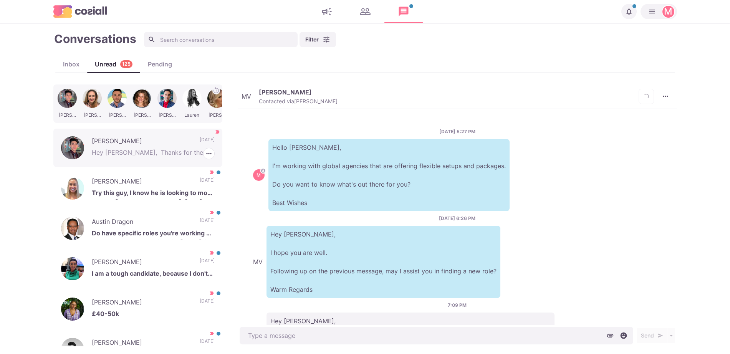
scroll to position [97, 0]
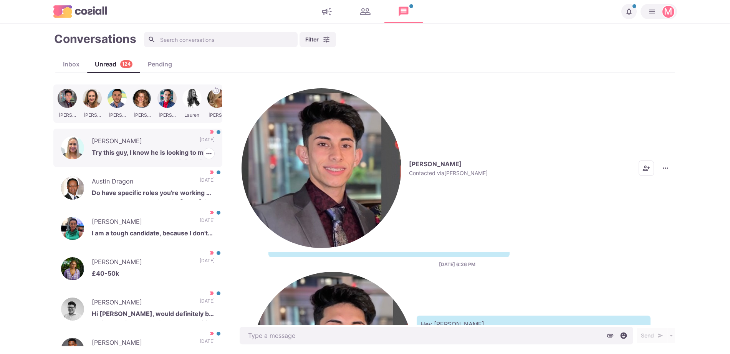
drag, startPoint x: 182, startPoint y: 155, endPoint x: 163, endPoint y: 154, distance: 19.2
drag, startPoint x: 163, startPoint y: 154, endPoint x: 258, endPoint y: 92, distance: 113.0
click at [258, 92] on button "[PERSON_NAME] Contacted via [PERSON_NAME]" at bounding box center [364, 168] width 246 height 160
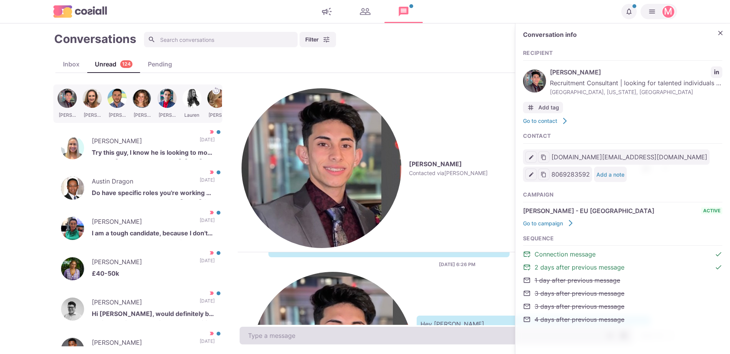
click at [303, 334] on textarea at bounding box center [436, 336] width 393 height 18
paste textarea "I work with around 500 agencies across the [GEOGRAPHIC_DATA], [GEOGRAPHIC_DATA]…"
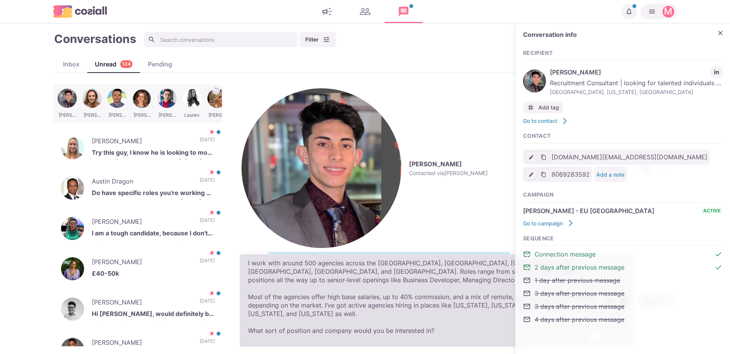
click at [303, 334] on textarea "I work with around 500 agencies across the [GEOGRAPHIC_DATA], [GEOGRAPHIC_DATA]…" at bounding box center [436, 301] width 393 height 94
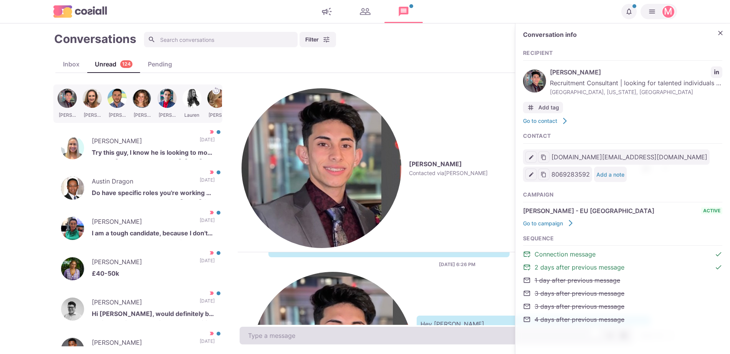
click at [276, 332] on textarea "To enrich screen reader interactions, please activate Accessibility in Grammarl…" at bounding box center [436, 336] width 393 height 18
paste textarea "I work with around 500 agencies across the [GEOGRAPHIC_DATA], [GEOGRAPHIC_DATA]…"
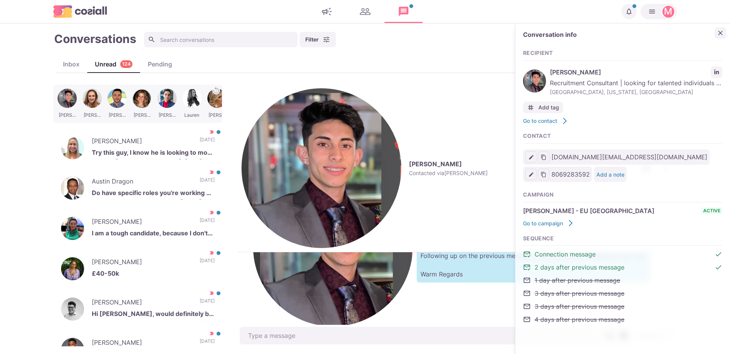
click at [716, 28] on button "Close" at bounding box center [720, 33] width 12 height 12
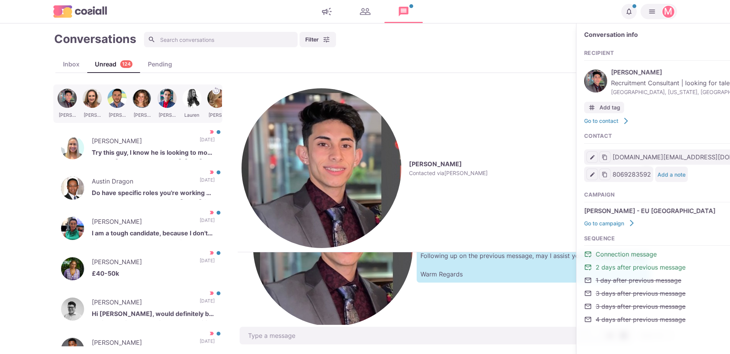
click at [720, 28] on div "Conversation info Recipient [PERSON_NAME] Recruitment Consultant | looking for …" at bounding box center [683, 181] width 215 height 316
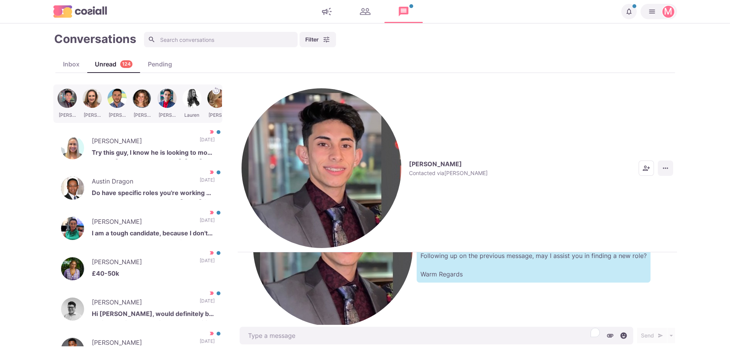
click at [666, 160] on button "More menu" at bounding box center [665, 167] width 15 height 15
click at [646, 127] on button "Mark as Not Important" at bounding box center [635, 127] width 74 height 12
click at [178, 230] on p "I am a tough candidate, because I don't bill huge amounts. Reason being, most o…" at bounding box center [153, 234] width 123 height 12
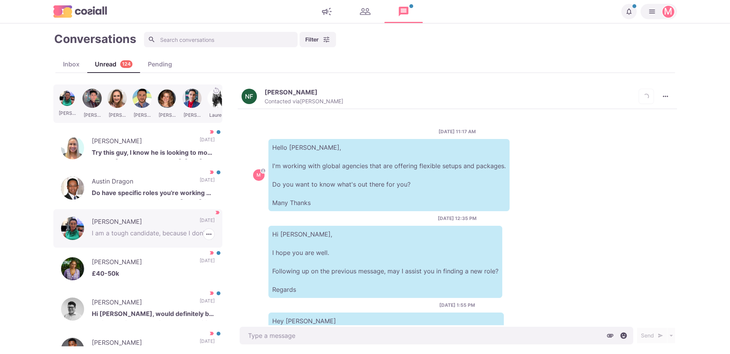
scroll to position [380, 0]
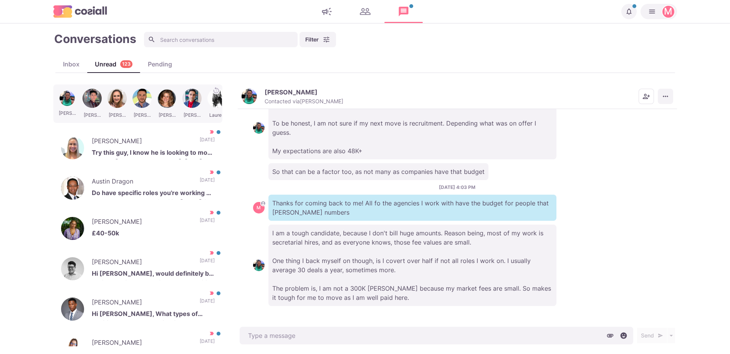
click at [659, 101] on button "More menu" at bounding box center [665, 96] width 15 height 15
click at [627, 126] on button "Mark as Not Important" at bounding box center [635, 127] width 74 height 12
click at [366, 268] on p "I am a tough candidate, because I don't bill huge amounts. Reason being, most o…" at bounding box center [412, 265] width 288 height 81
click at [272, 88] on p "[PERSON_NAME]" at bounding box center [291, 92] width 53 height 8
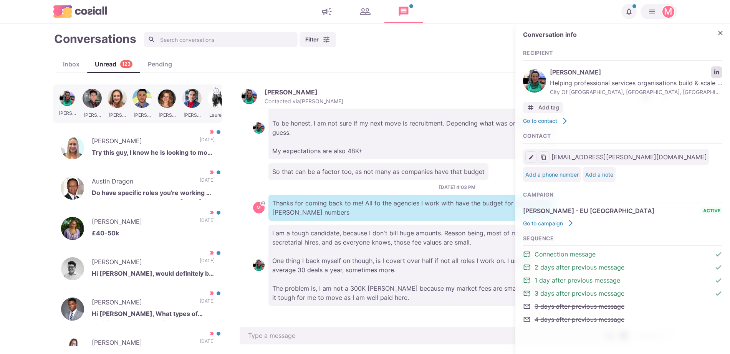
click at [719, 71] on link "LinkedIn profile link" at bounding box center [717, 72] width 12 height 12
click at [719, 36] on icon "Close" at bounding box center [720, 33] width 8 height 8
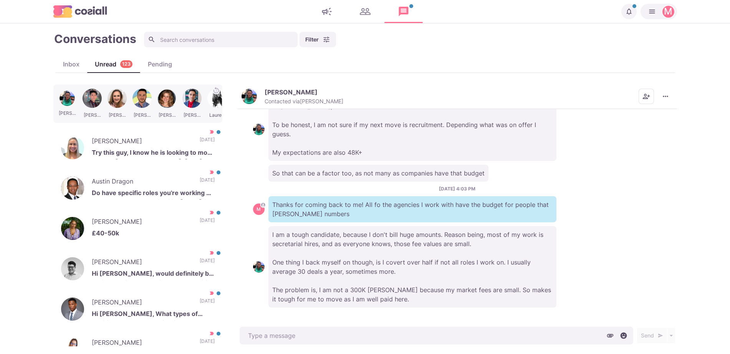
click at [497, 293] on p "I am a tough candidate, because I don't bill huge amounts. Reason being, most o…" at bounding box center [412, 266] width 288 height 81
click at [544, 273] on p "I am a tough candidate, because I don't bill huge amounts. Reason being, most o…" at bounding box center [412, 266] width 288 height 81
click at [556, 279] on div "I am a tough candidate, because I don't bill huge amounts. Reason being, most o…" at bounding box center [457, 266] width 408 height 81
click at [170, 269] on p "Hi [PERSON_NAME], would definitely be up for hearing some of the opportunities" at bounding box center [153, 275] width 123 height 12
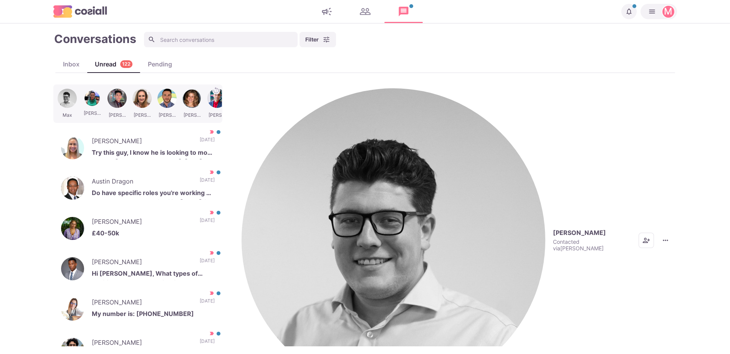
click at [258, 99] on button "[PERSON_NAME] Contacted via [PERSON_NAME]" at bounding box center [435, 240] width 389 height 304
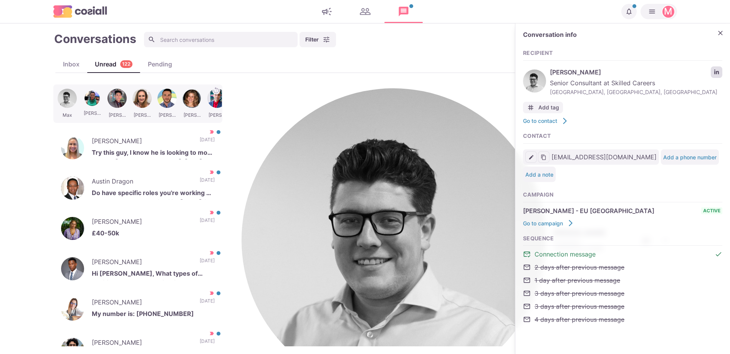
click at [714, 72] on icon "LinkedIn profile link" at bounding box center [716, 71] width 5 height 5
paste textarea "I work with over 500 clients that offer remote, hybrid, and non-remote position…"
drag, startPoint x: 307, startPoint y: 281, endPoint x: 271, endPoint y: 311, distance: 46.3
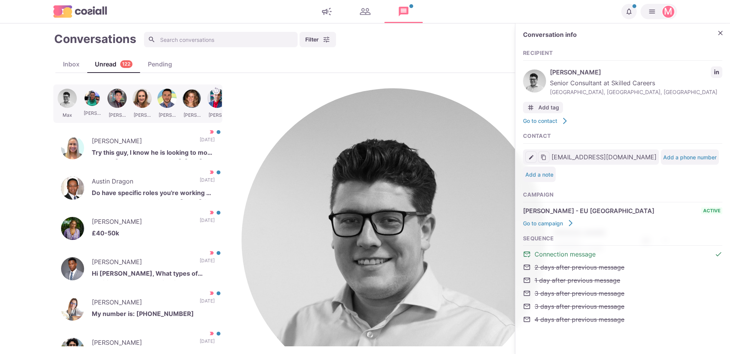
drag, startPoint x: 264, startPoint y: 308, endPoint x: 414, endPoint y: 372, distance: 163.7
click at [414, 354] on html "Notifications Your campaign IT & Sales Leads has ended. [DATE] Your campaign IT…" at bounding box center [365, 177] width 730 height 354
click at [144, 136] on p "[PERSON_NAME]" at bounding box center [142, 142] width 100 height 12
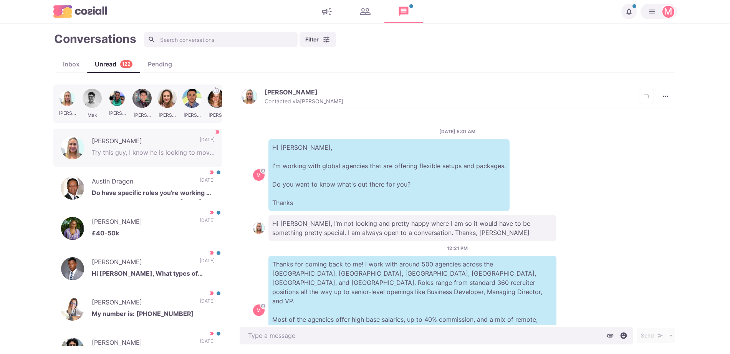
scroll to position [190, 0]
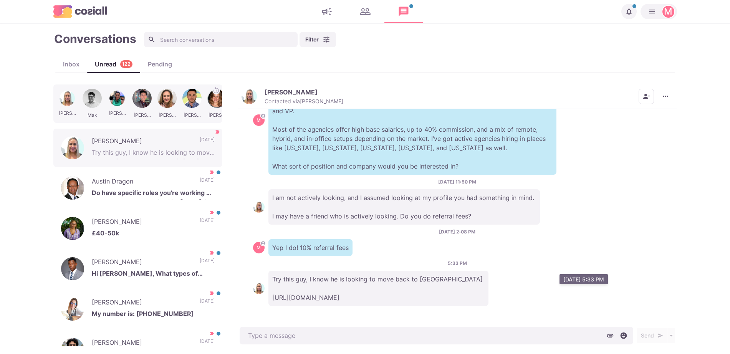
click at [326, 283] on p "Try this guy, I know he is looking to move back to [GEOGRAPHIC_DATA] [URL][DOMA…" at bounding box center [378, 288] width 220 height 35
copy div "[URL][DOMAIN_NAME]"
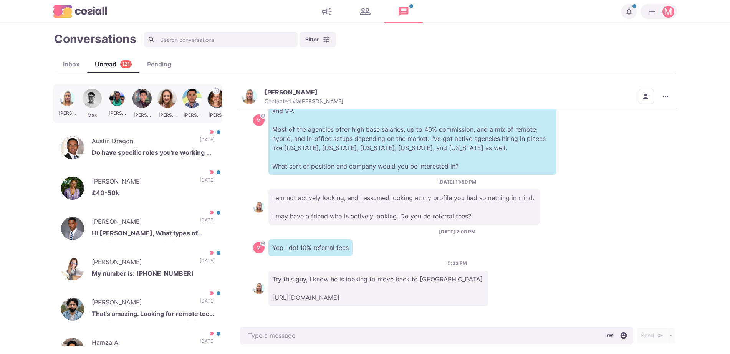
click at [435, 260] on div "5:33 PM Try this guy, I know he is looking to move back to [GEOGRAPHIC_DATA] [U…" at bounding box center [457, 283] width 408 height 46
click at [249, 103] on img "button" at bounding box center [248, 96] width 15 height 15
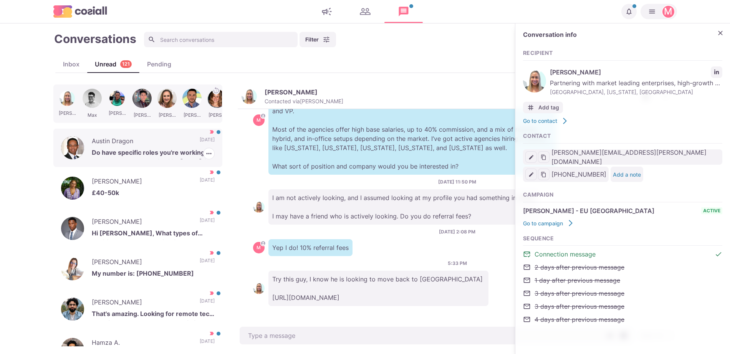
click at [163, 141] on p "Austin Dragon" at bounding box center [142, 142] width 100 height 12
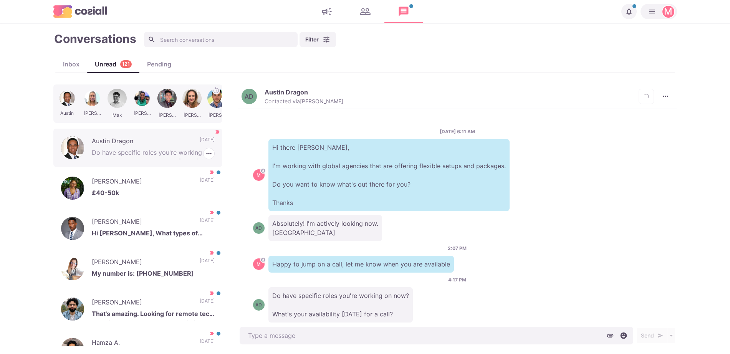
scroll to position [17, 0]
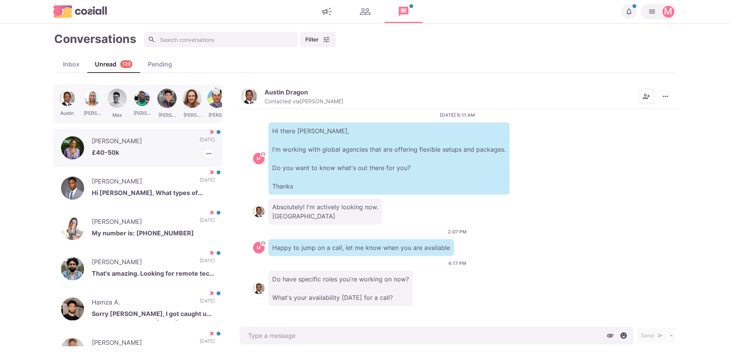
drag, startPoint x: 163, startPoint y: 141, endPoint x: 154, endPoint y: 141, distance: 8.4
drag, startPoint x: 154, startPoint y: 141, endPoint x: 528, endPoint y: 288, distance: 401.9
click at [526, 288] on div "Do have specific roles you're working on now? What's your availability [DATE] f…" at bounding box center [457, 288] width 408 height 35
click at [529, 288] on div "Do have specific roles you're working on now? What's your availability [DATE] f…" at bounding box center [457, 288] width 408 height 35
click at [247, 101] on img "button" at bounding box center [248, 96] width 15 height 15
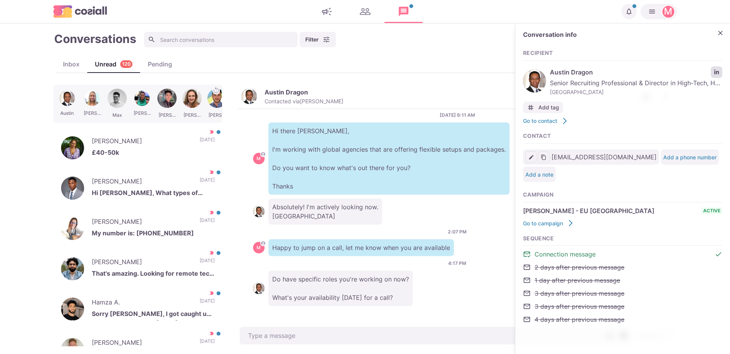
click at [714, 68] on link "LinkedIn profile link" at bounding box center [717, 72] width 12 height 12
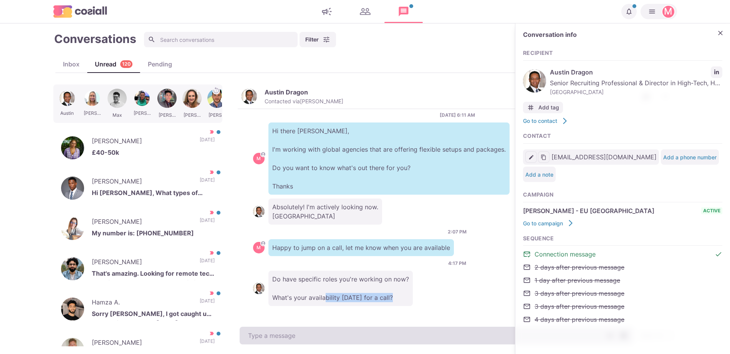
click at [323, 327] on div "Austin Dragon Contacted via [PERSON_NAME] [PERSON_NAME] as Unread Mark as Not I…" at bounding box center [457, 215] width 439 height 262
click at [325, 332] on textarea at bounding box center [436, 336] width 393 height 18
click at [325, 332] on textarea "To enrich screen reader interactions, please activate Accessibility in Grammarl…" at bounding box center [436, 336] width 393 height 18
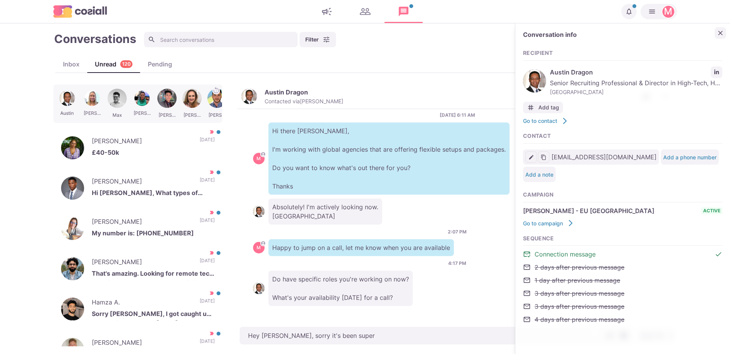
click at [722, 34] on icon "Close" at bounding box center [720, 33] width 8 height 8
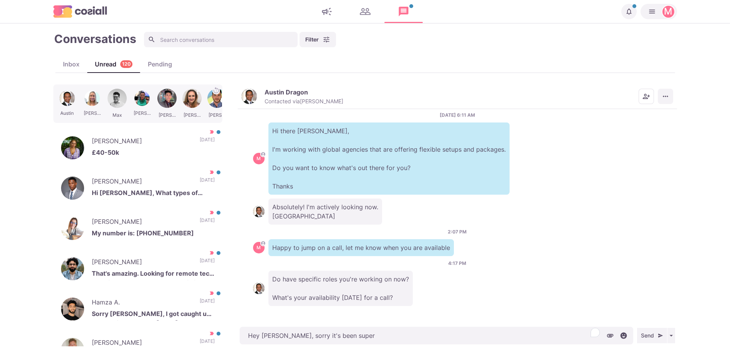
click at [666, 96] on icon "More menu" at bounding box center [665, 97] width 8 height 8
click at [649, 125] on button "Mark as Not Important" at bounding box center [635, 127] width 74 height 12
click at [147, 158] on div "[PERSON_NAME] £40-50k [DATE] [PERSON_NAME] as Read [PERSON_NAME] as Not Importa…" at bounding box center [137, 148] width 169 height 38
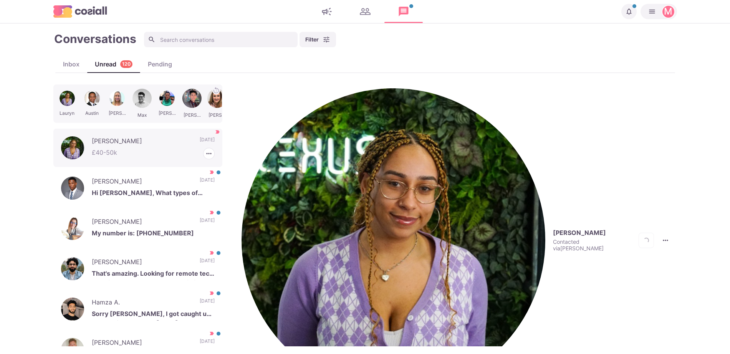
scroll to position [240, 0]
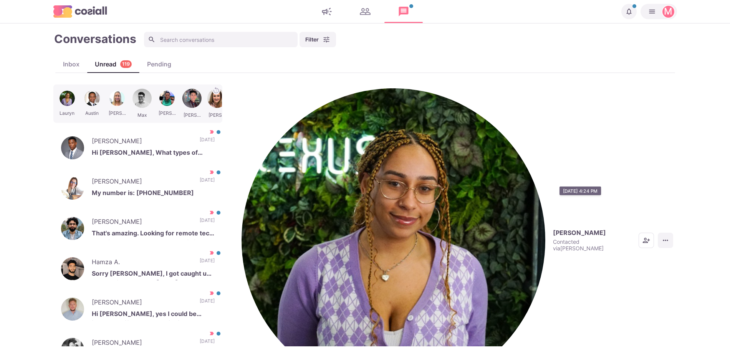
click at [663, 236] on icon "More menu" at bounding box center [665, 240] width 8 height 8
click at [635, 127] on button "Mark as Not Important" at bounding box center [635, 127] width 74 height 12
click at [129, 136] on p "[PERSON_NAME]" at bounding box center [142, 142] width 100 height 12
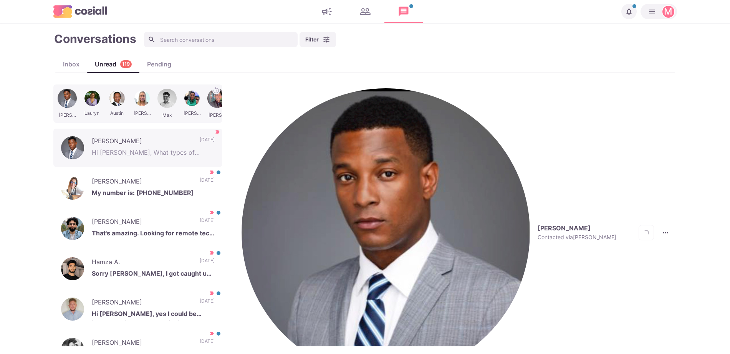
scroll to position [42, 0]
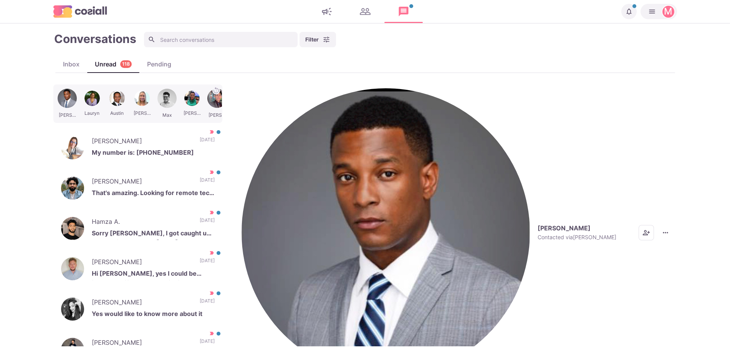
click at [537, 234] on p "Contacted via [PERSON_NAME]" at bounding box center [576, 237] width 79 height 7
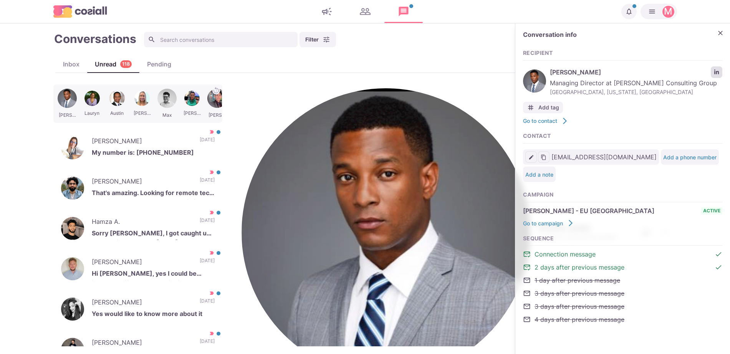
click at [720, 72] on link "LinkedIn profile link" at bounding box center [717, 72] width 12 height 12
click at [713, 68] on link "LinkedIn profile link" at bounding box center [717, 72] width 12 height 12
paste textarea "I work with around 500 agencies across the [GEOGRAPHIC_DATA], [GEOGRAPHIC_DATA]…"
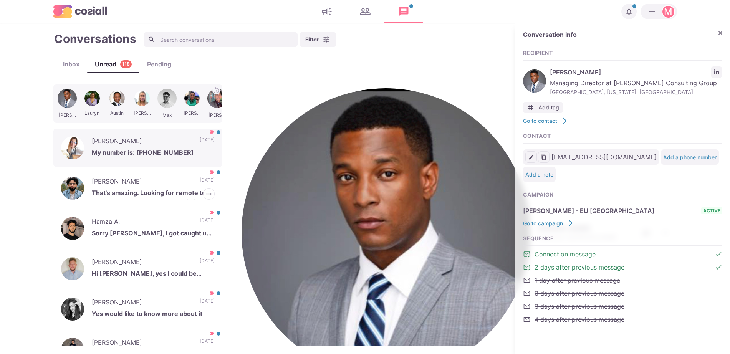
scroll to position [147, 0]
click at [154, 151] on p "My number is: [PHONE_NUMBER]" at bounding box center [153, 154] width 123 height 12
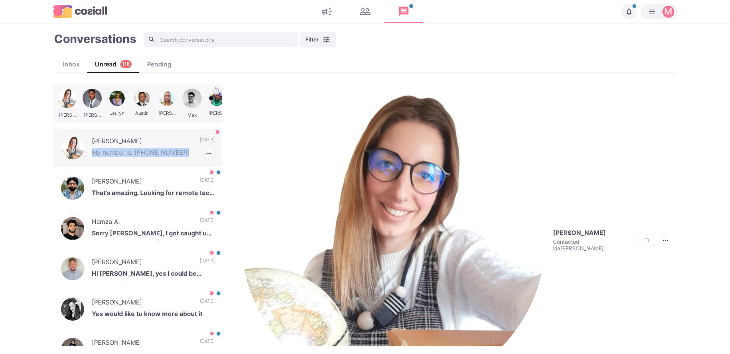
scroll to position [275, 0]
click at [241, 100] on button "[PERSON_NAME] Contacted via [PERSON_NAME]" at bounding box center [435, 240] width 389 height 304
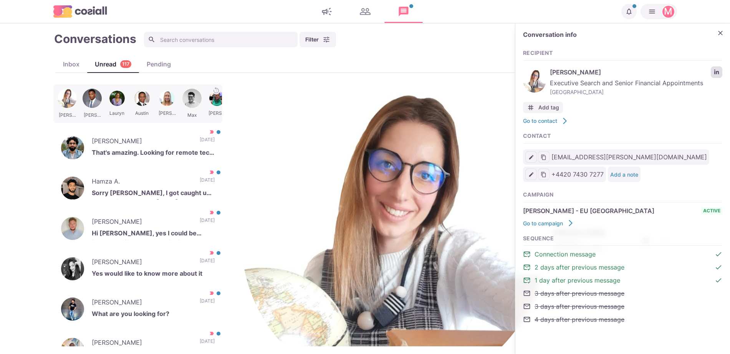
click at [716, 69] on icon "LinkedIn profile link" at bounding box center [716, 71] width 5 height 5
click at [723, 33] on icon "Close" at bounding box center [720, 33] width 8 height 8
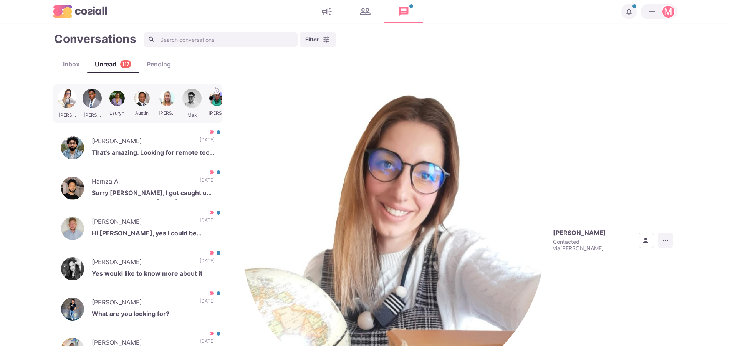
click at [664, 233] on button "More menu" at bounding box center [665, 240] width 15 height 15
click at [640, 115] on button "Mark as Unread" at bounding box center [635, 115] width 74 height 12
click at [114, 148] on p "That's amazing. Looking for remote tech recruiter roles but open to hybrid in […" at bounding box center [153, 154] width 123 height 12
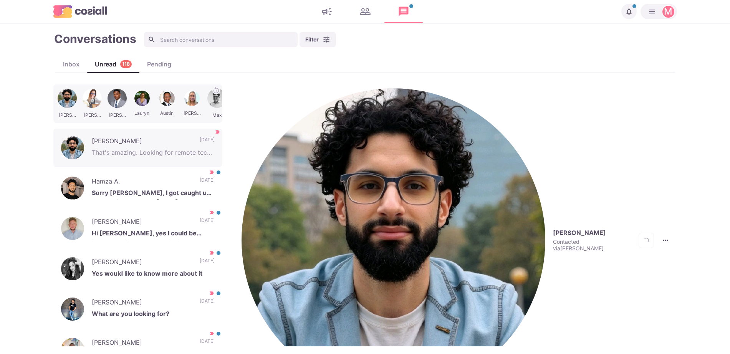
scroll to position [101, 0]
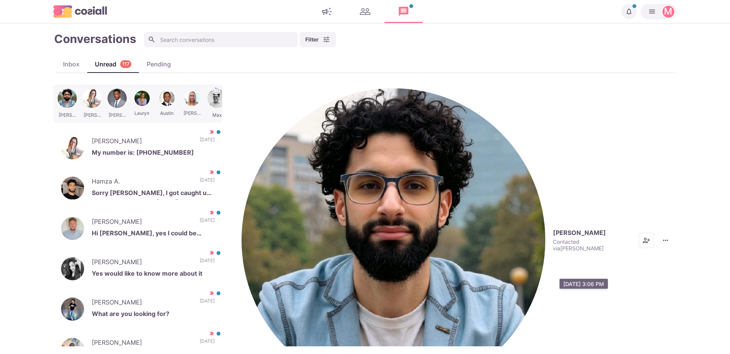
click at [669, 233] on button "More menu" at bounding box center [665, 240] width 15 height 15
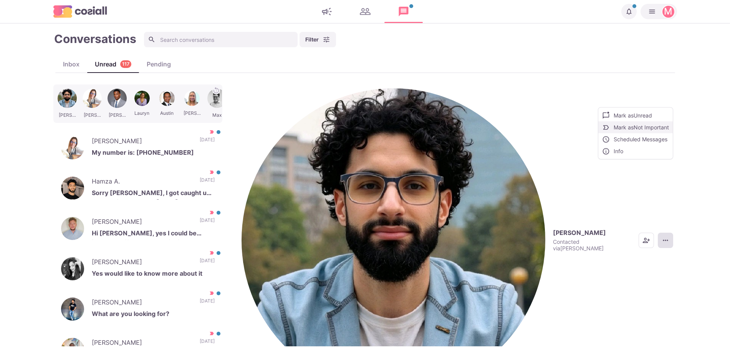
drag, startPoint x: 647, startPoint y: 125, endPoint x: 603, endPoint y: 138, distance: 45.9
click at [647, 126] on button "Mark as Not Important" at bounding box center [635, 127] width 74 height 12
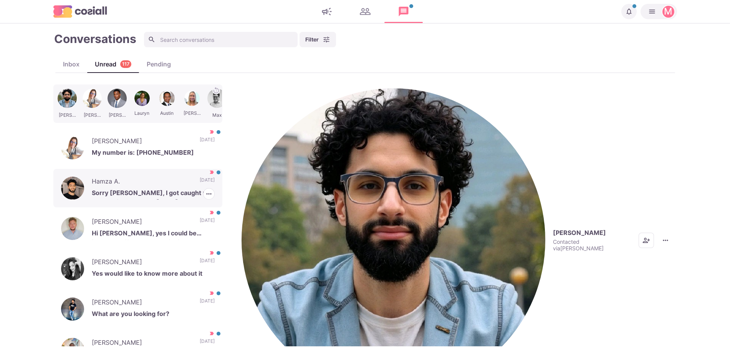
click at [164, 188] on p "Sorry [PERSON_NAME], I got caught up; could I give you a call [DATE] around 3/4…" at bounding box center [153, 194] width 123 height 12
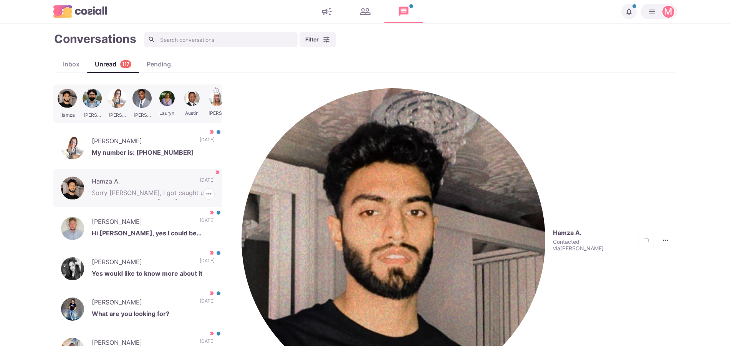
scroll to position [274, 0]
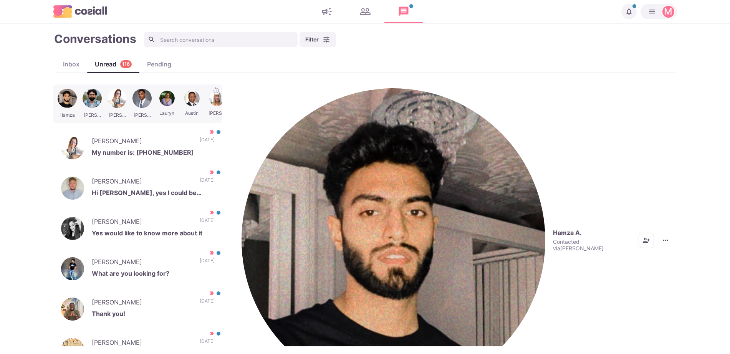
click at [255, 97] on img "button" at bounding box center [393, 240] width 304 height 304
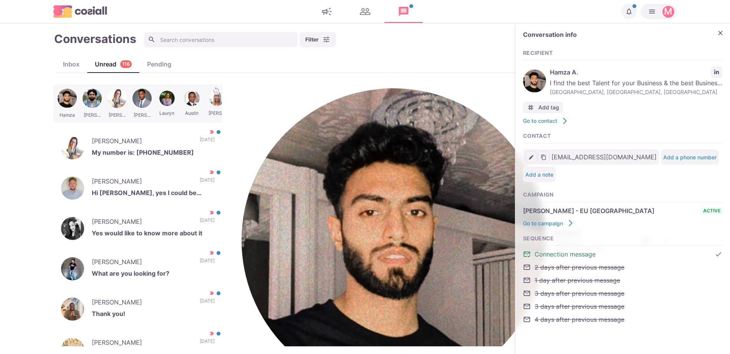
drag, startPoint x: 329, startPoint y: 205, endPoint x: 351, endPoint y: 299, distance: 97.0
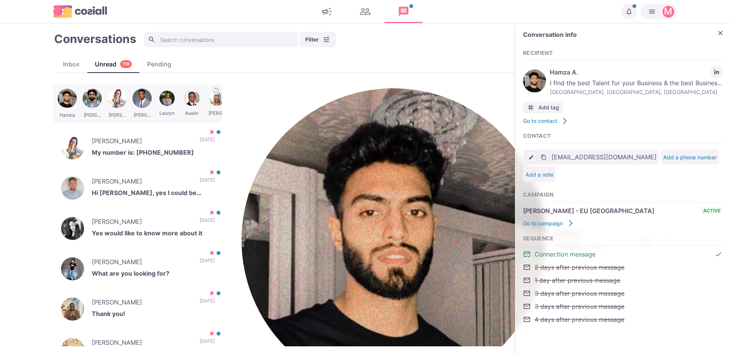
drag, startPoint x: 375, startPoint y: 174, endPoint x: 405, endPoint y: 254, distance: 85.0
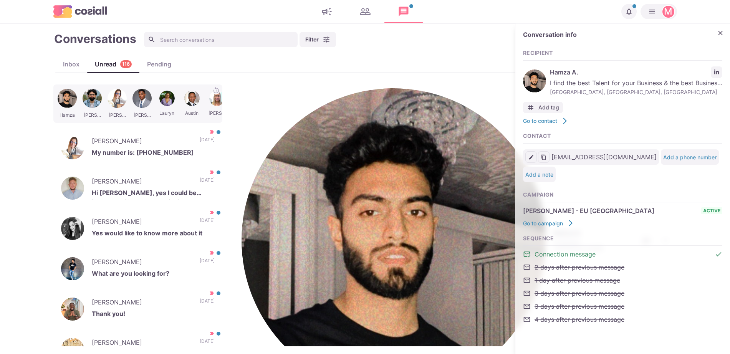
click at [711, 66] on div "Hamza A. I find the best Talent for your Business & the best Business for your …" at bounding box center [622, 80] width 199 height 33
click at [715, 71] on icon "LinkedIn profile link" at bounding box center [716, 71] width 5 height 5
drag, startPoint x: 408, startPoint y: 214, endPoint x: 395, endPoint y: 185, distance: 32.0
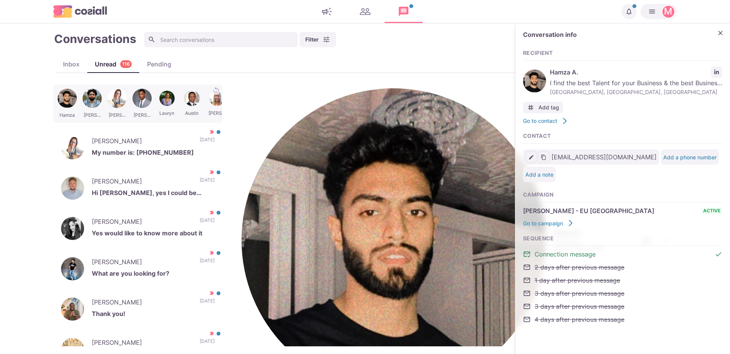
drag, startPoint x: 359, startPoint y: 190, endPoint x: 342, endPoint y: 341, distance: 151.1
click at [342, 341] on div "Hamza A. Contacted via [PERSON_NAME] Mark as Unread Mark as Not Important Sched…" at bounding box center [457, 215] width 439 height 262
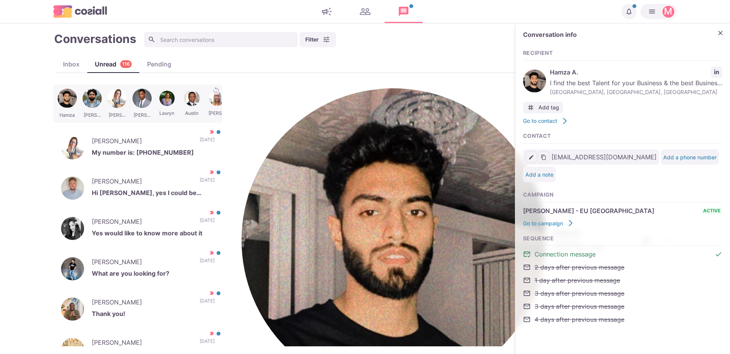
click at [155, 257] on p "[PERSON_NAME]" at bounding box center [142, 263] width 100 height 12
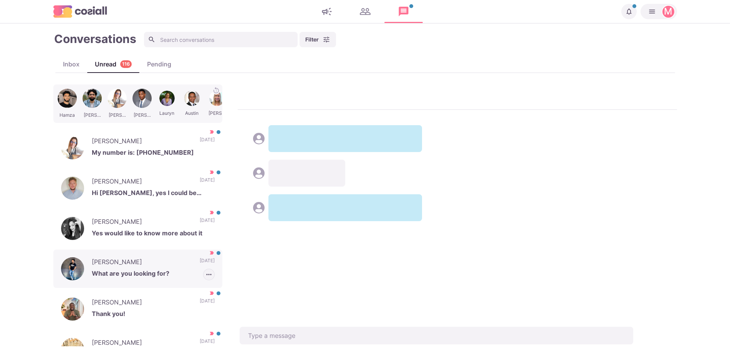
click at [205, 271] on icon "button" at bounding box center [209, 275] width 8 height 8
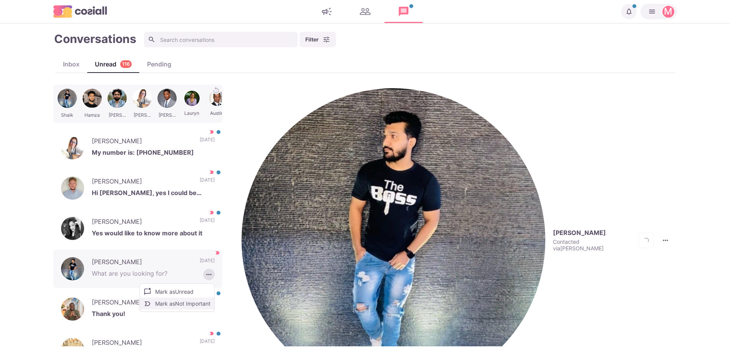
scroll to position [110, 0]
click at [192, 298] on button "Mark as Not Important" at bounding box center [177, 304] width 74 height 12
click at [121, 300] on p "[PERSON_NAME]" at bounding box center [142, 304] width 100 height 12
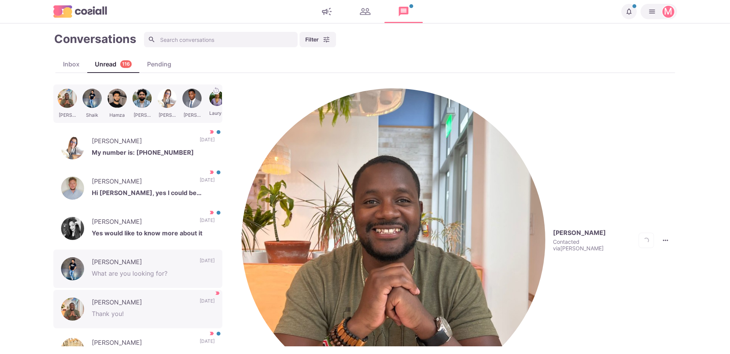
click at [218, 123] on div "[PERSON_NAME] [PERSON_NAME] [PERSON_NAME] [PERSON_NAME] [PERSON_NAME] Max [PERS…" at bounding box center [139, 215] width 173 height 262
click at [245, 102] on img "button" at bounding box center [393, 240] width 304 height 304
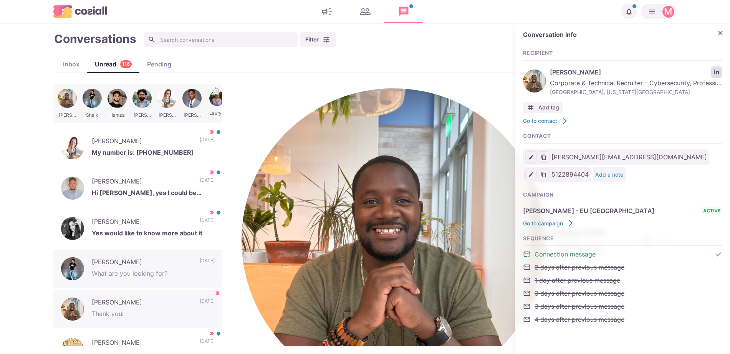
click at [717, 73] on icon "LinkedIn profile link" at bounding box center [716, 71] width 5 height 5
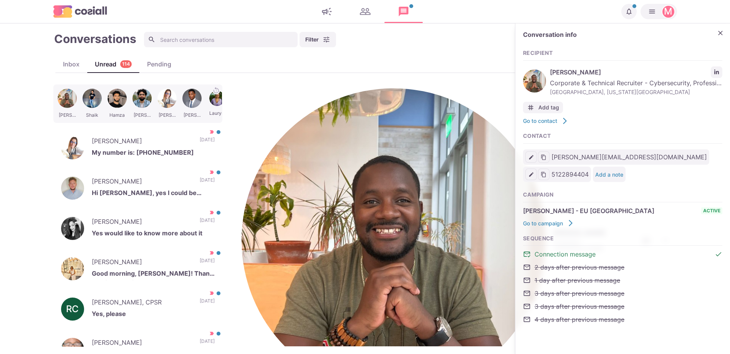
paste textarea "I work with around 500 agencies across the [GEOGRAPHIC_DATA], [GEOGRAPHIC_DATA]…"
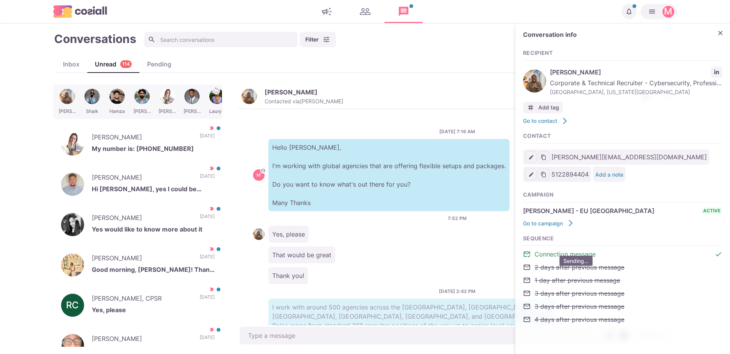
scroll to position [83, 0]
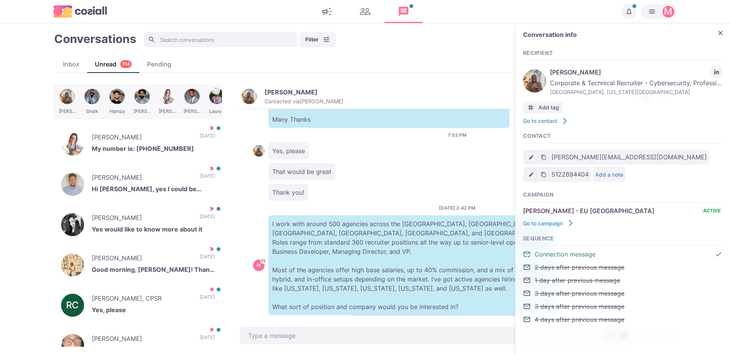
type textarea "x"
type textarea "l"
type textarea "x"
type textarea "l"
type textarea "x"
